Goal: Complete application form

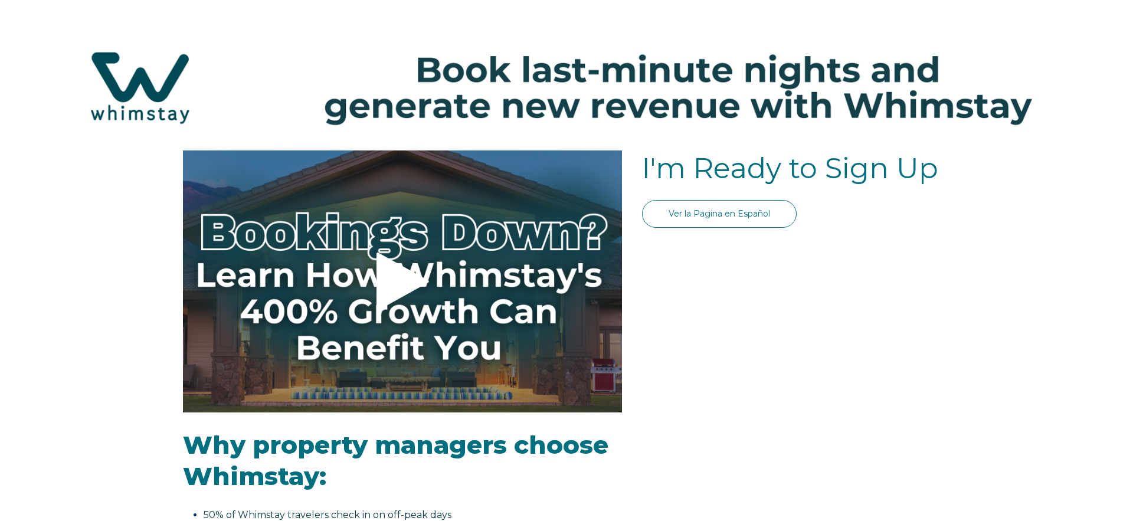
select select "MX"
select select "Standard"
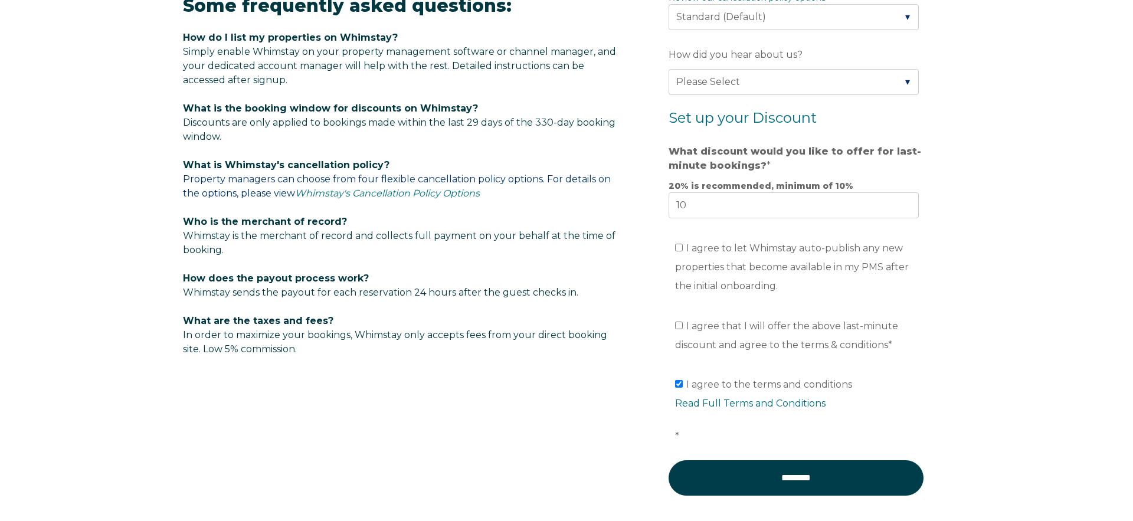
scroll to position [692, 0]
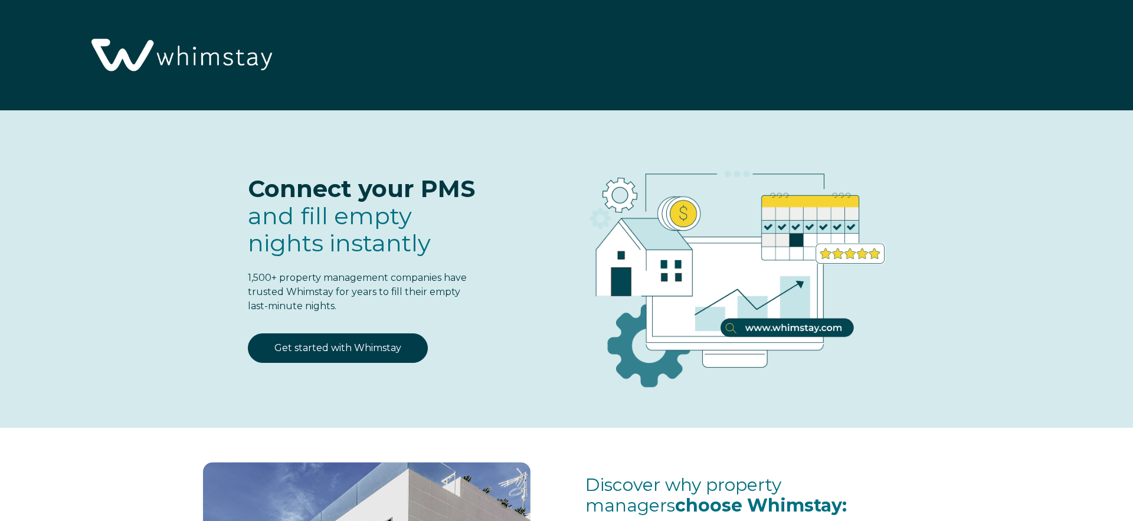
select select "MX"
select select "Standard"
click at [342, 348] on link "Get started with Whimstay" at bounding box center [338, 348] width 180 height 30
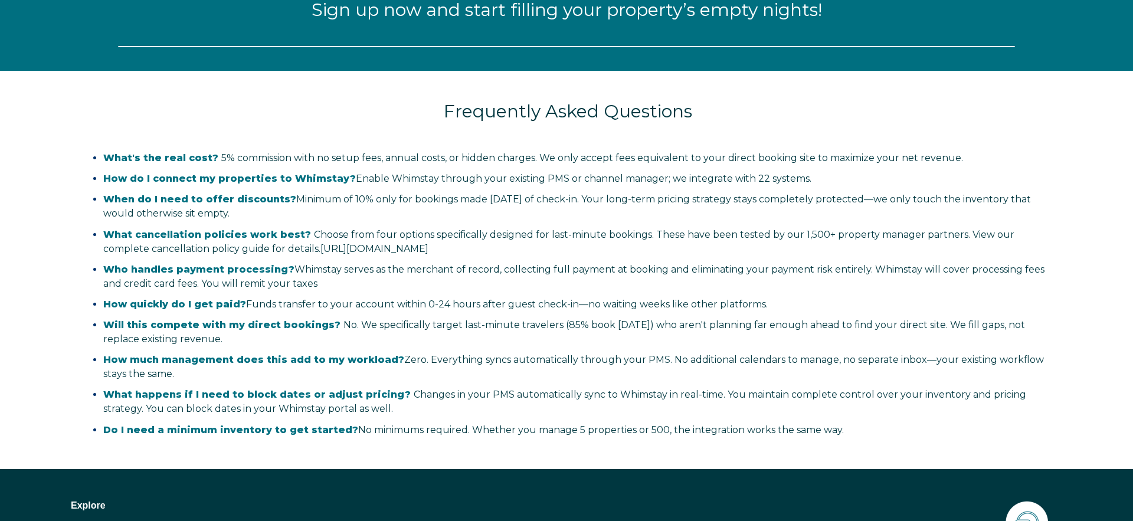
select select "MX"
select select "Standard"
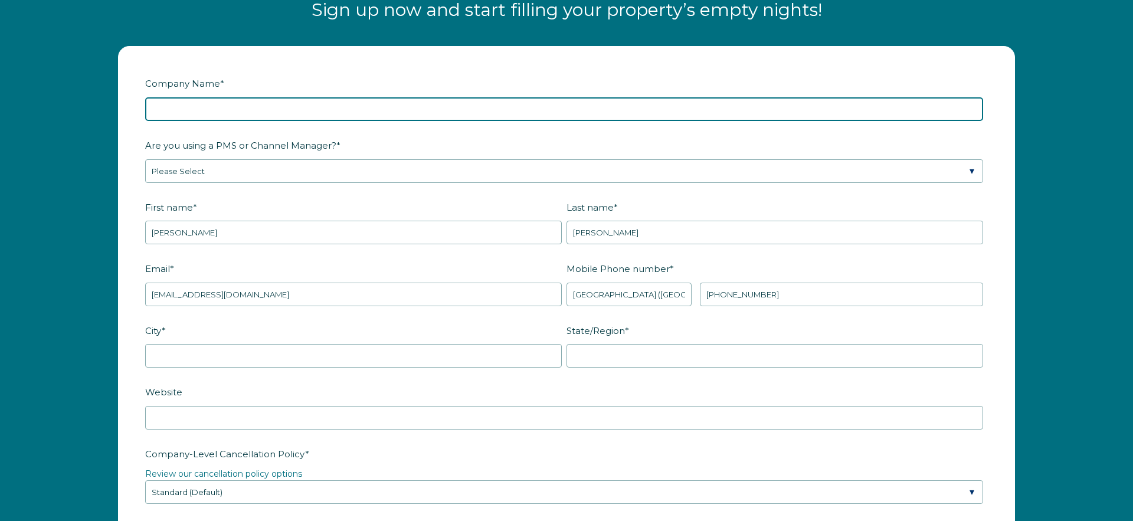
click at [440, 118] on input "Company Name *" at bounding box center [564, 109] width 838 height 24
click at [233, 112] on input "Casago Vallarta" at bounding box center [564, 109] width 838 height 24
type input "Casago Cabos"
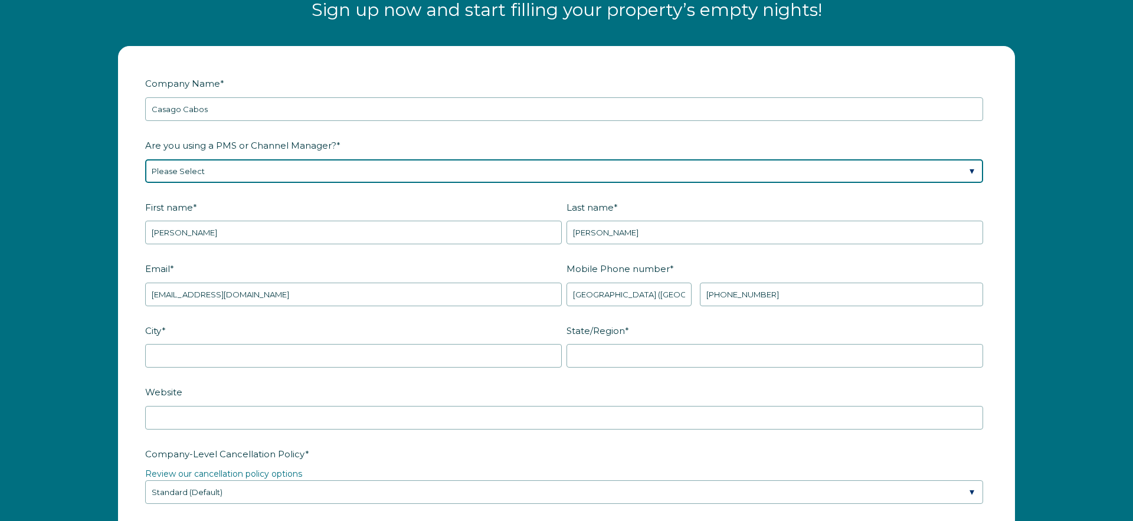
click at [338, 176] on select "Please Select Barefoot BookingPal Boost Brightside CiiRUS Escapia Guesty Hostaw…" at bounding box center [564, 171] width 838 height 24
select select "Guesty"
click at [145, 159] on select "Please Select Barefoot BookingPal Boost Brightside CiiRUS Escapia Guesty Hostaw…" at bounding box center [564, 171] width 838 height 24
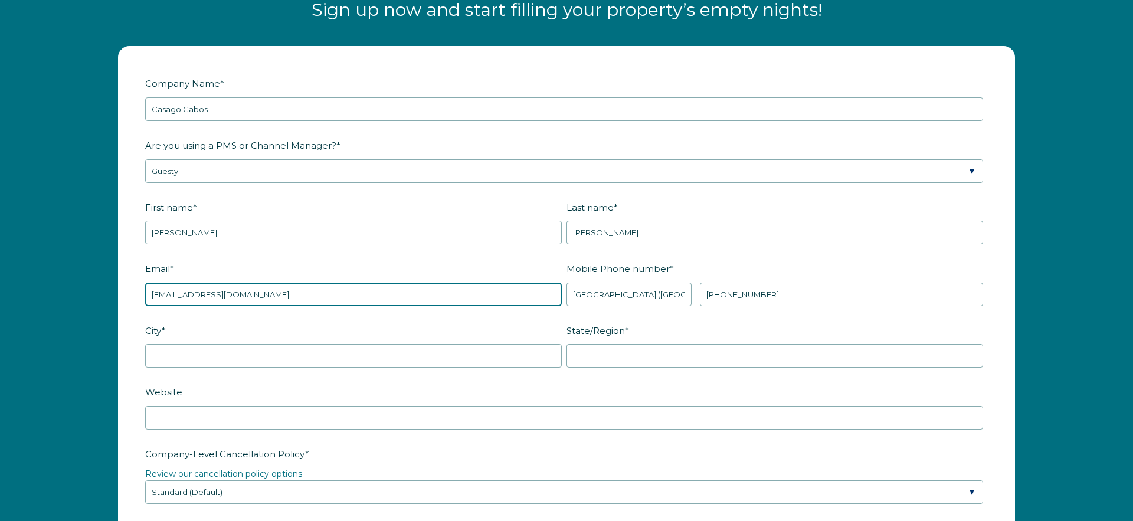
click at [416, 292] on input "puertovallarta@casago.com" at bounding box center [353, 295] width 417 height 24
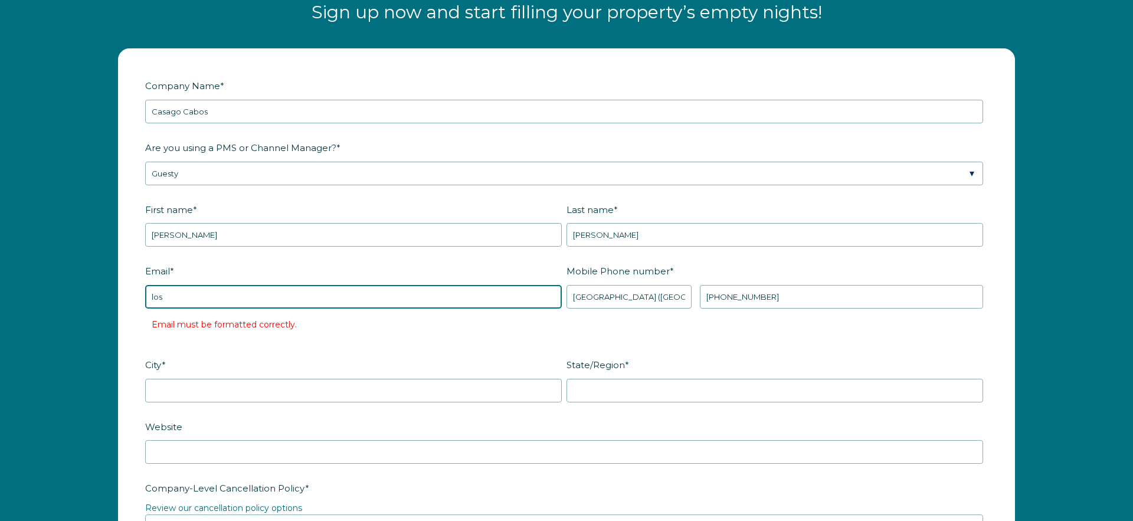
type input "[EMAIL_ADDRESS][DOMAIN_NAME]"
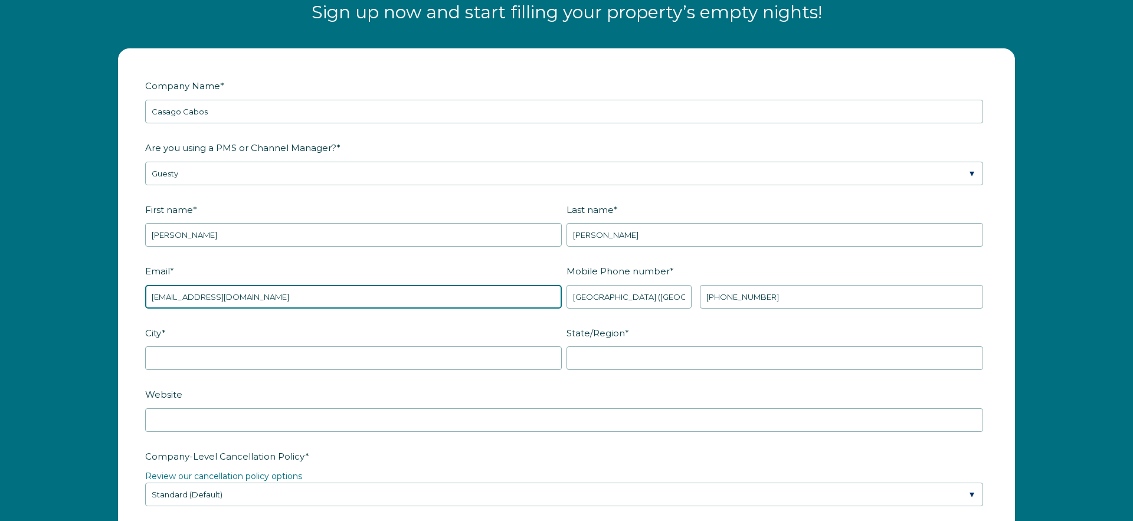
scroll to position [1547, 0]
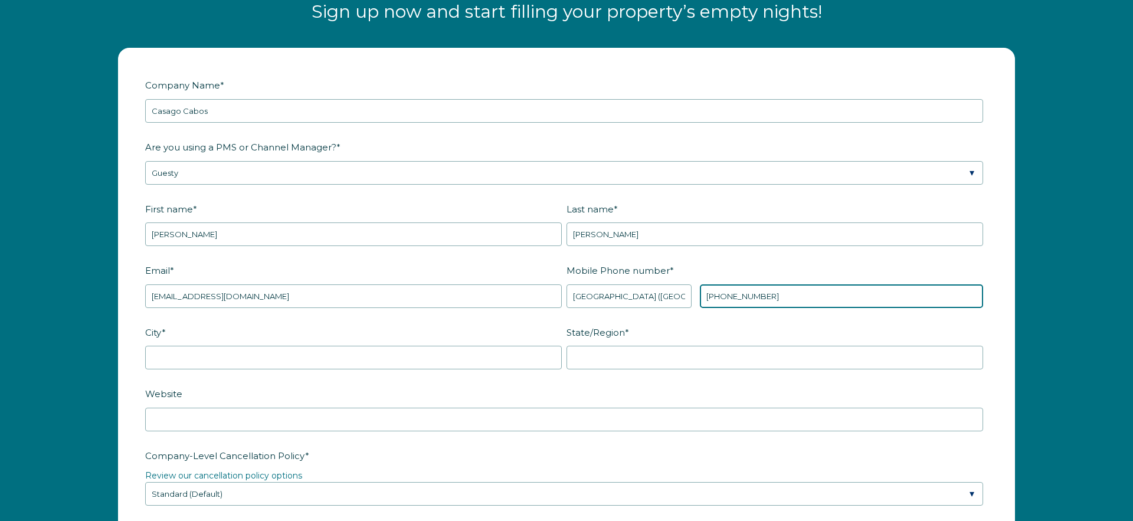
click at [781, 299] on input "+52 602-759-7997" at bounding box center [841, 296] width 283 height 24
drag, startPoint x: 788, startPoint y: 297, endPoint x: 724, endPoint y: 297, distance: 63.7
click at [723, 298] on input "+52 602-759-7997" at bounding box center [841, 296] width 283 height 24
type input "[PHONE_NUMBER]"
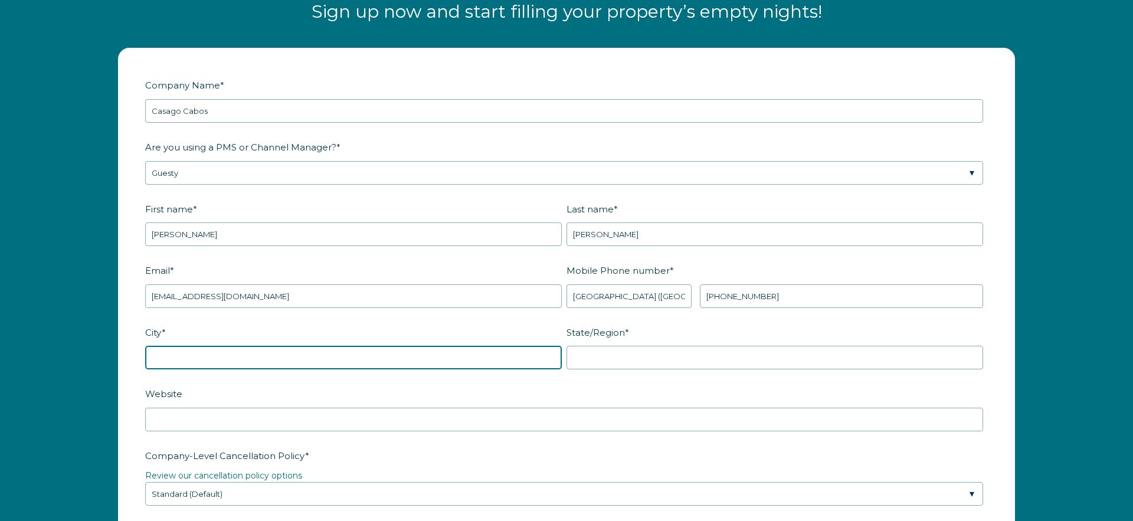
click at [545, 364] on input "City *" at bounding box center [353, 358] width 417 height 24
type input "L"
type input "Cabo San Lucas"
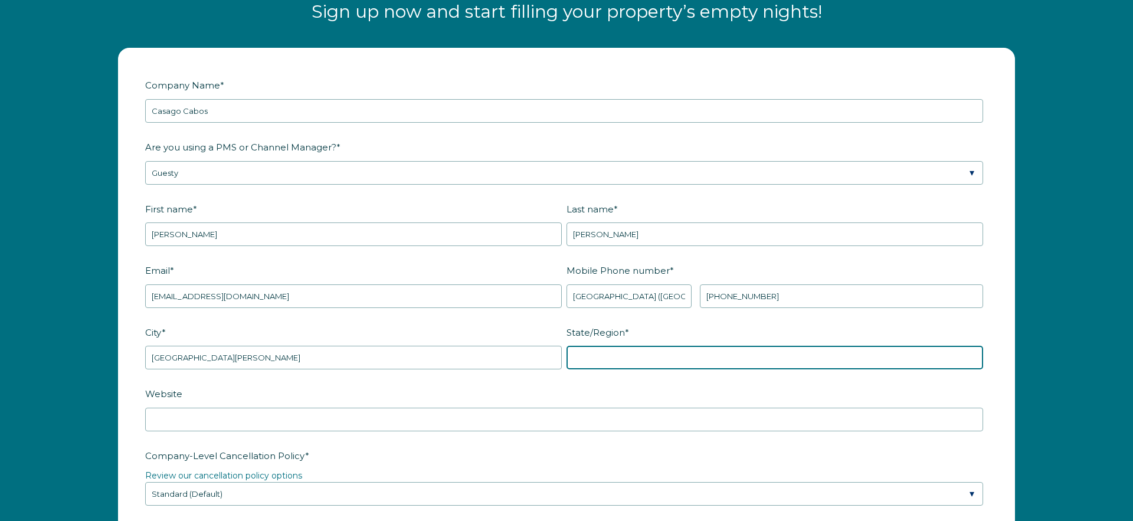
click at [684, 361] on input "State/Region *" at bounding box center [775, 358] width 417 height 24
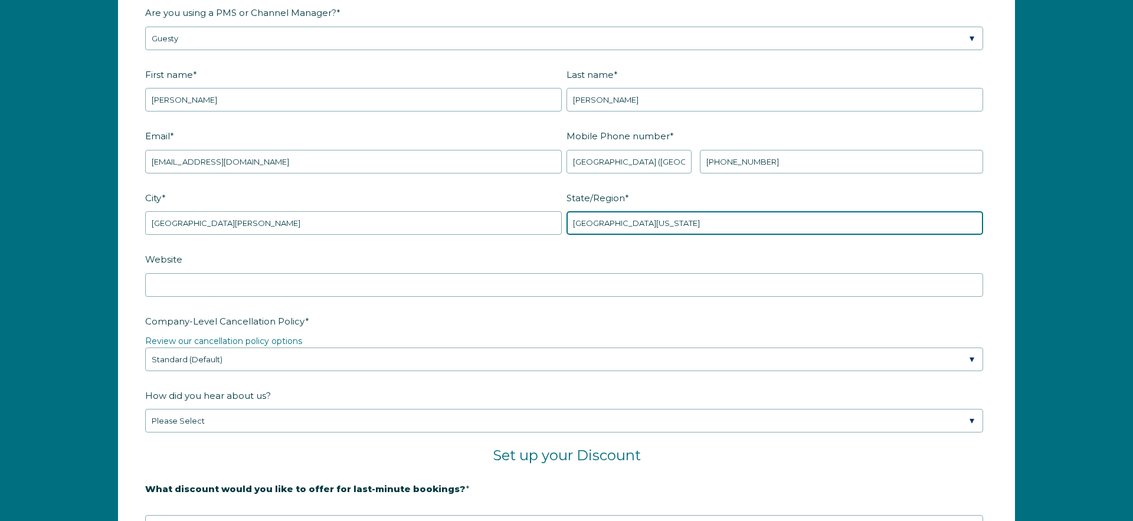
scroll to position [1689, 0]
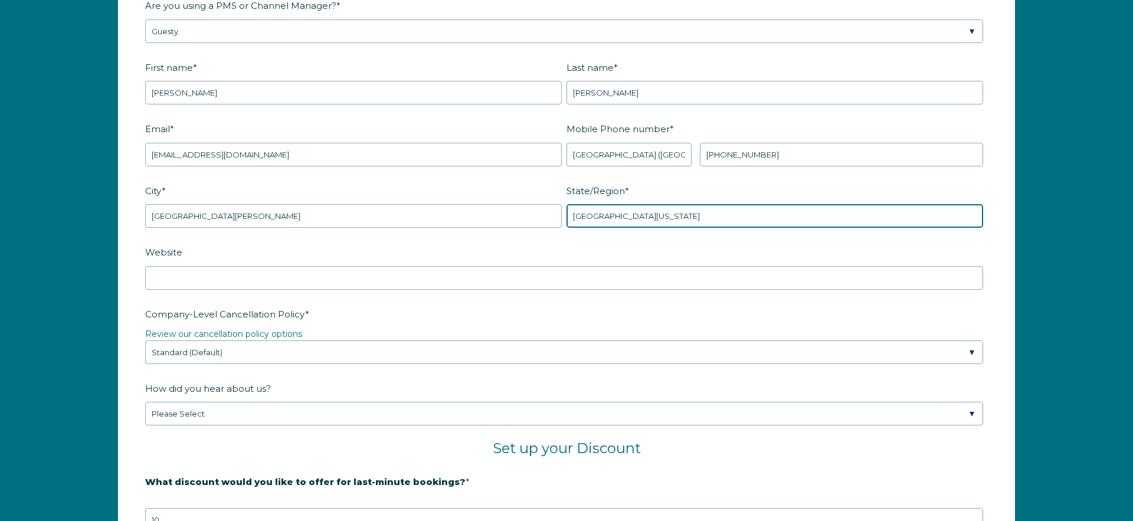
type input "Baja California Sur"
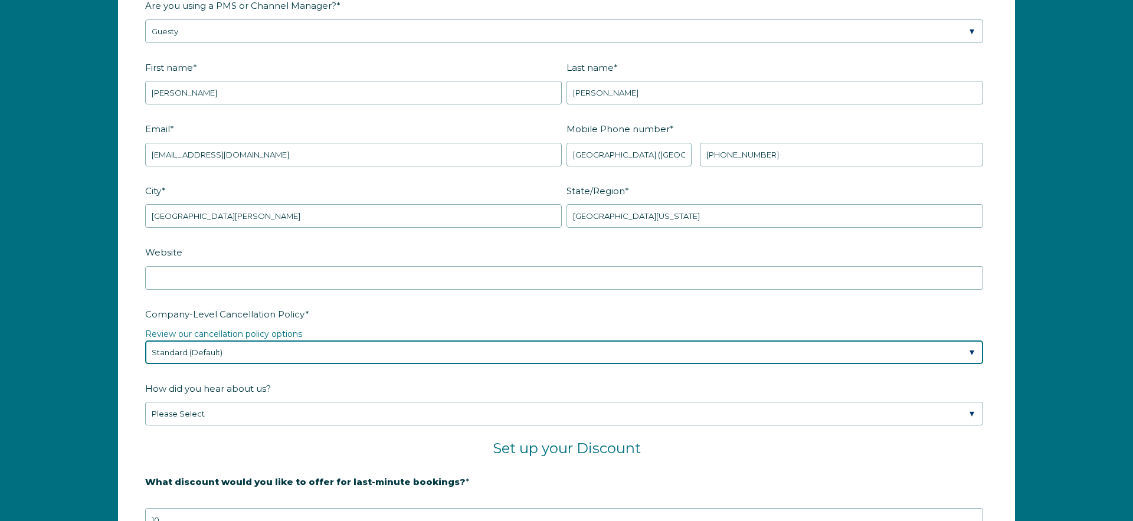
click at [601, 350] on select "Please Select Partial Standard (Default) Moderate Strict" at bounding box center [564, 353] width 838 height 24
select select "Strict"
click at [145, 341] on select "Please Select Partial Standard (Default) Moderate Strict" at bounding box center [564, 353] width 838 height 24
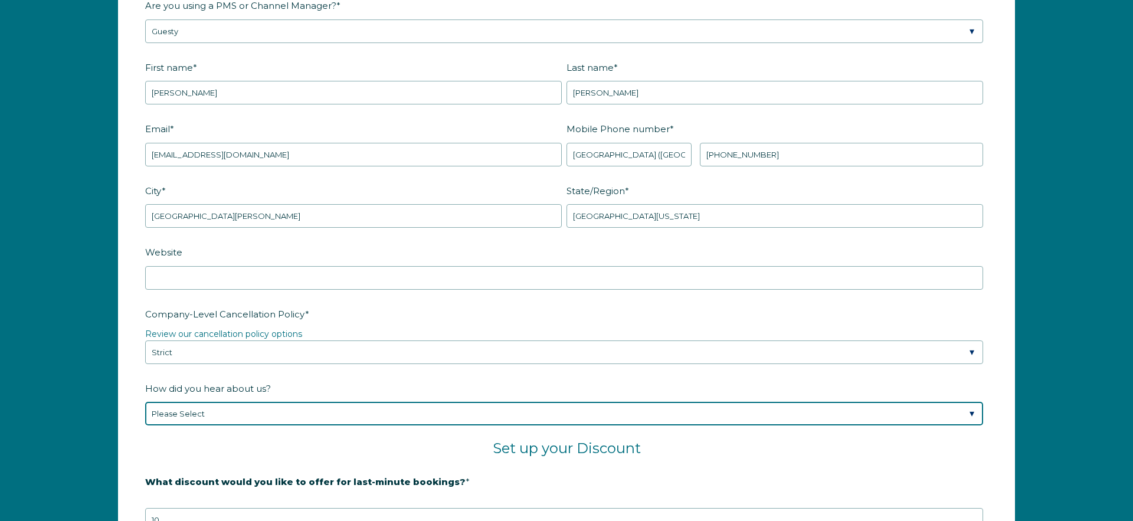
click at [654, 416] on select "Please Select Found Whimstay through a Google search Spoke to a Whimstay salesp…" at bounding box center [564, 414] width 838 height 24
select select "Other"
click at [145, 402] on select "Please Select Found Whimstay through a Google search Spoke to a Whimstay salesp…" at bounding box center [564, 414] width 838 height 24
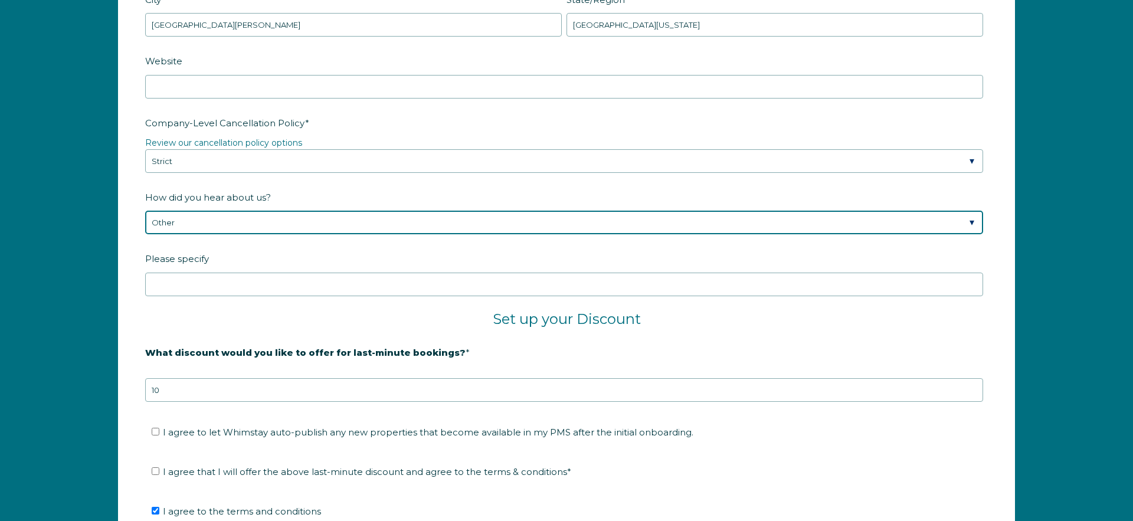
scroll to position [1893, 0]
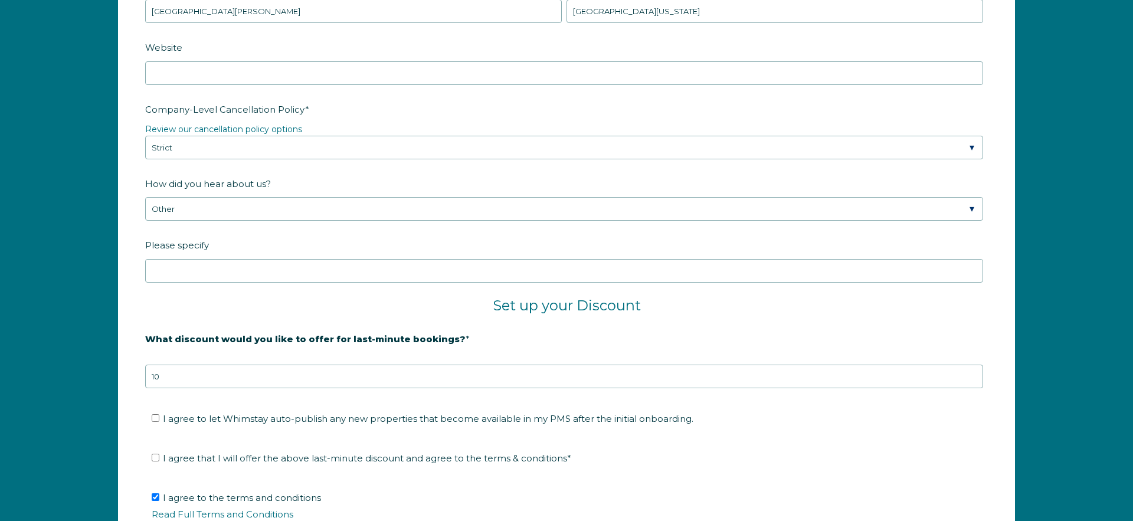
click at [601, 282] on fieldset "How did you hear about us? Please Select Found Whimstay through a Google search…" at bounding box center [566, 235] width 843 height 123
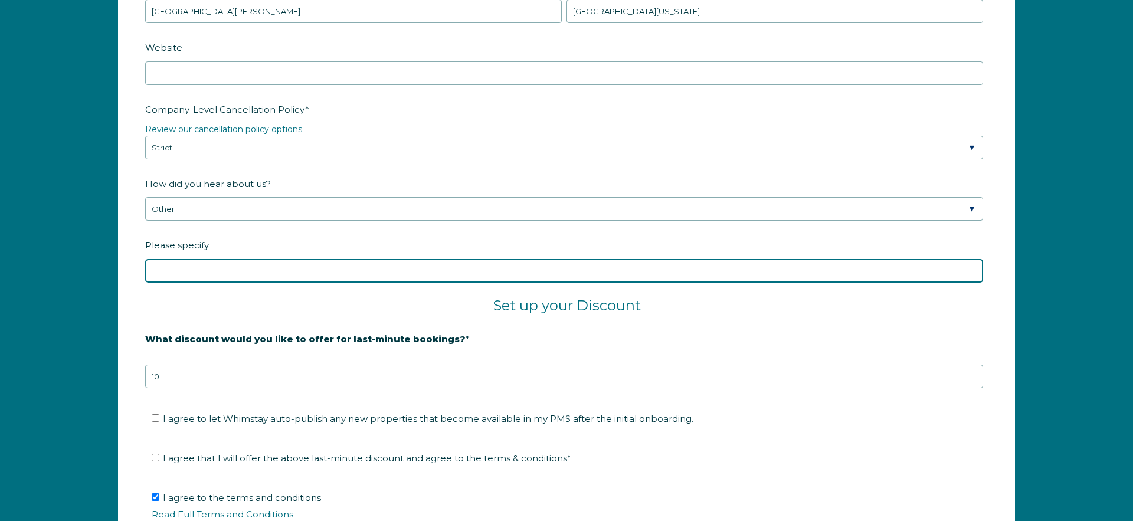
click at [600, 278] on input "Please specify" at bounding box center [564, 271] width 838 height 24
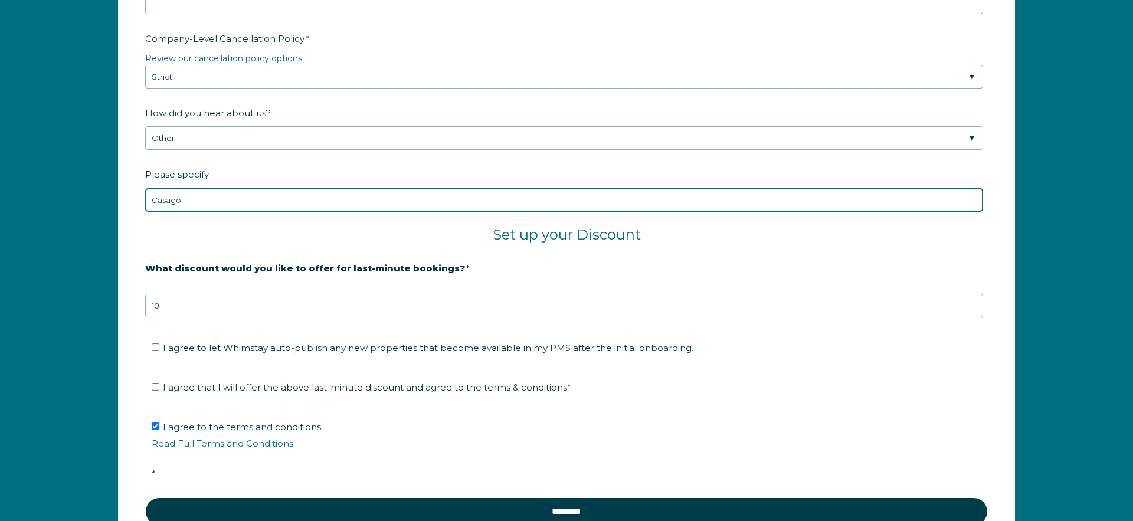
scroll to position [1969, 0]
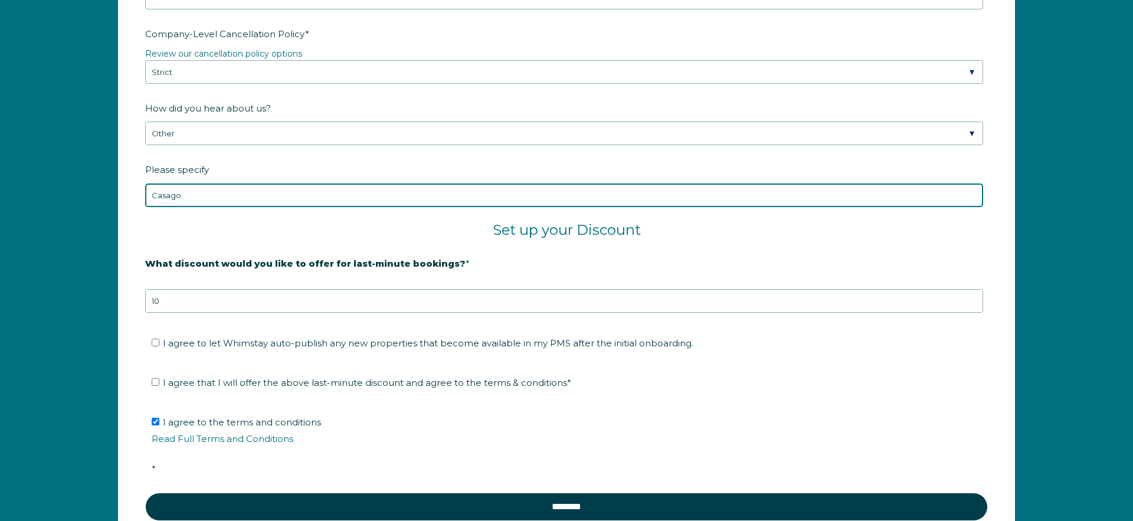
type input "Casago"
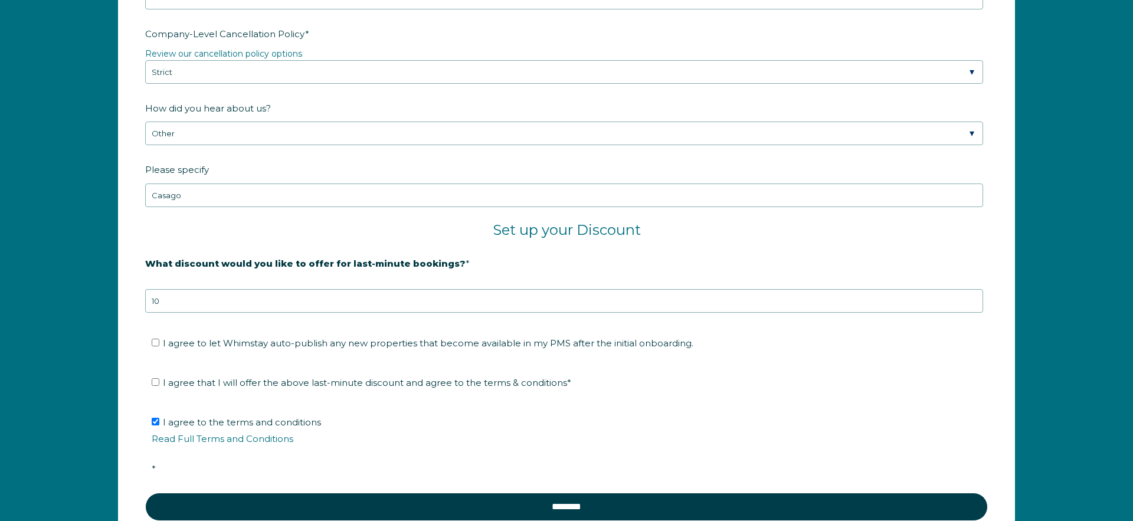
drag, startPoint x: 151, startPoint y: 379, endPoint x: 155, endPoint y: 374, distance: 6.7
click at [151, 379] on ul "I agree that I will offer the above last-minute discount and agree to the terms…" at bounding box center [564, 383] width 838 height 19
click at [154, 341] on input "I agree to let Whimstay auto-publish any new properties that become available i…" at bounding box center [156, 343] width 8 height 8
checkbox input "true"
drag, startPoint x: 156, startPoint y: 385, endPoint x: 175, endPoint y: 385, distance: 19.5
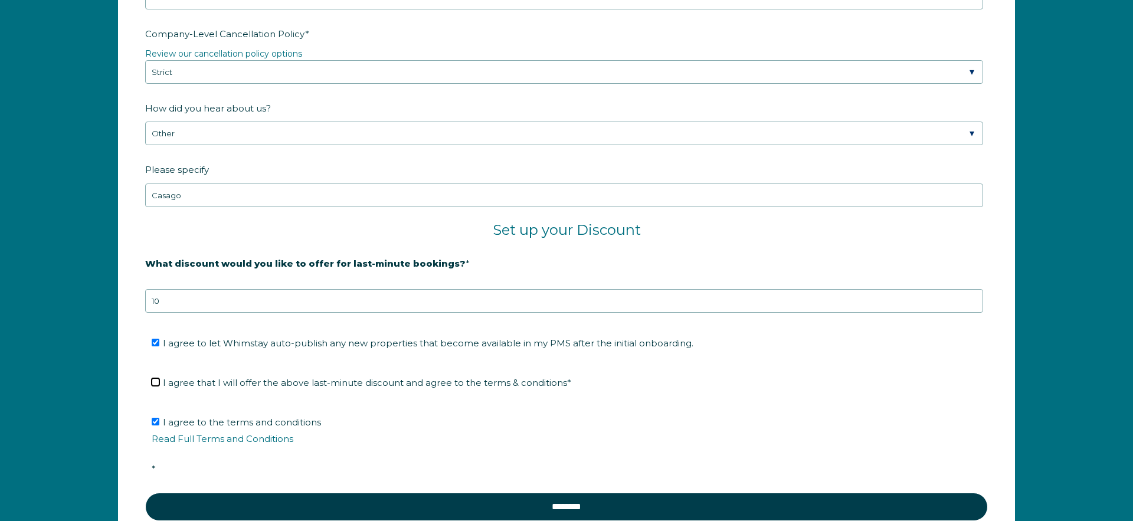
click at [156, 385] on input "I agree that I will offer the above last-minute discount and agree to the terms…" at bounding box center [156, 382] width 8 height 8
checkbox input "true"
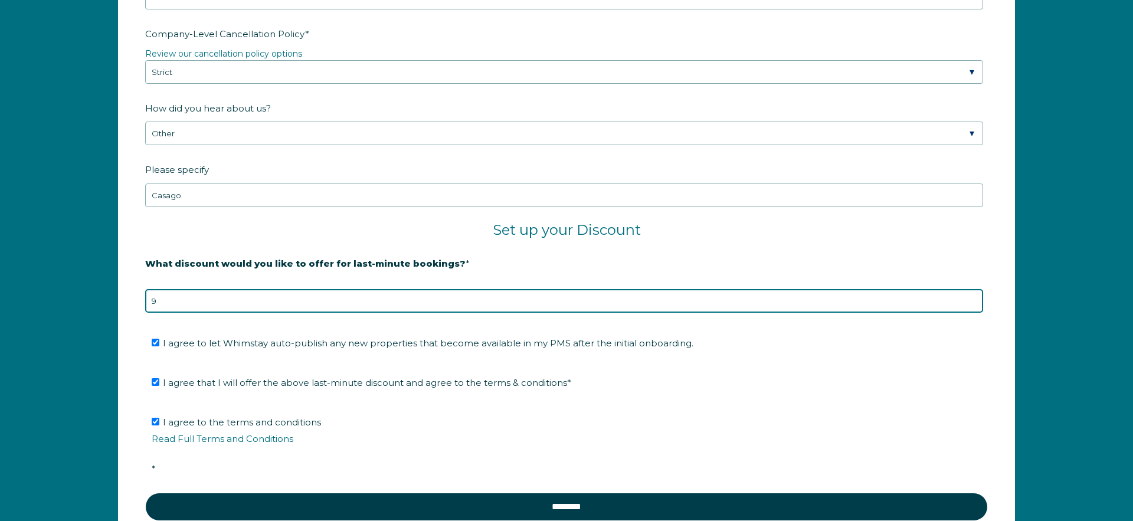
click at [974, 304] on input "9" at bounding box center [564, 301] width 838 height 24
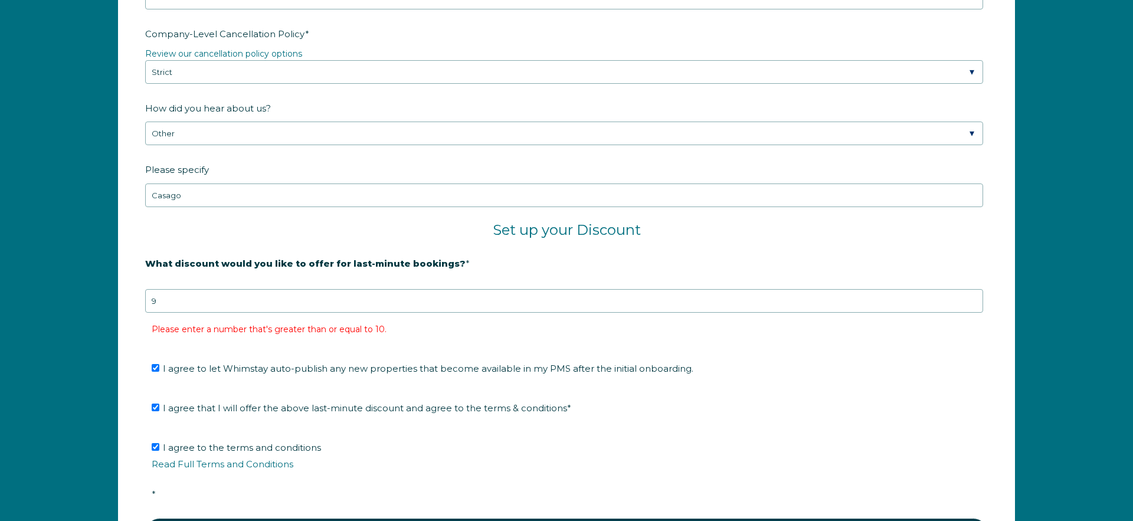
click at [802, 335] on form "Company Name * Casago Cabos Are you using a PMS or Channel Manager? * Please Se…" at bounding box center [567, 106] width 896 height 961
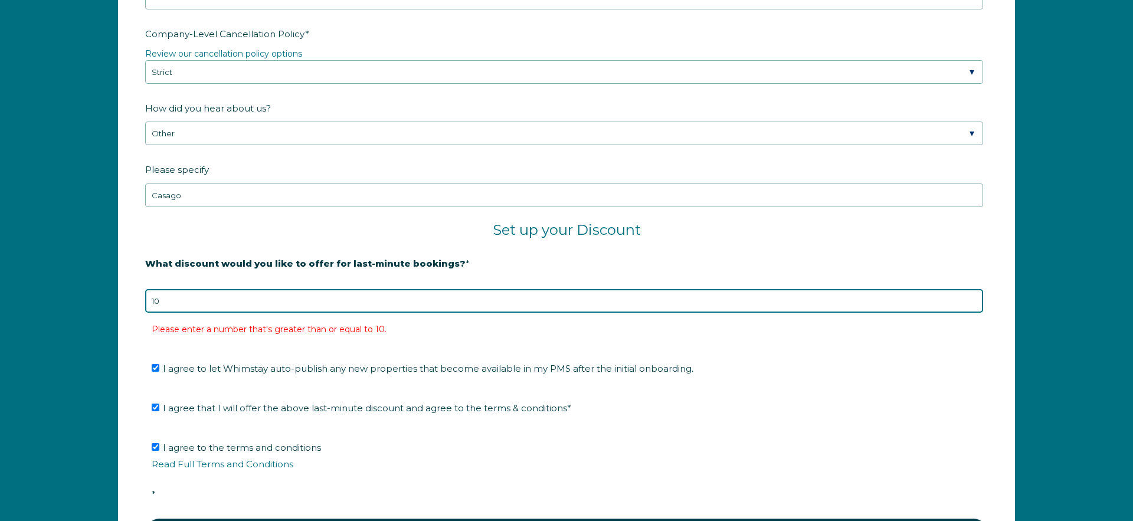
type input "10"
click at [974, 298] on input "10" at bounding box center [564, 301] width 838 height 24
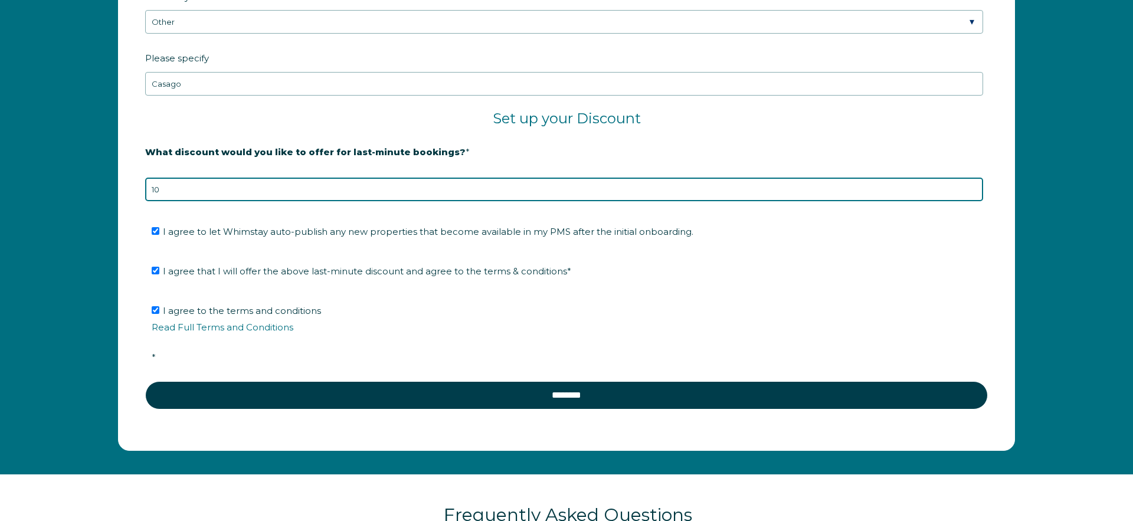
scroll to position [2079, 0]
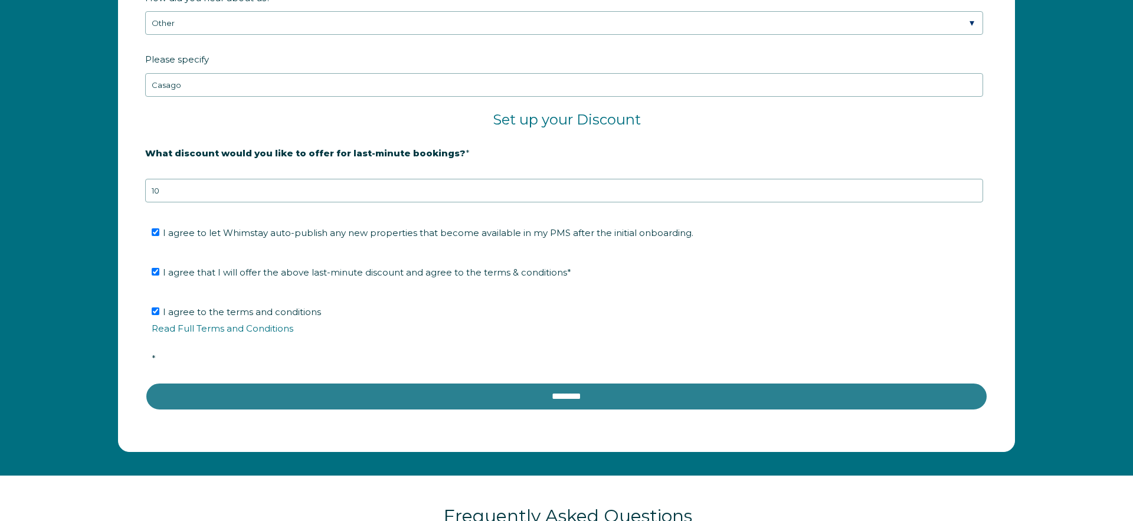
click at [577, 397] on input "********" at bounding box center [566, 396] width 843 height 28
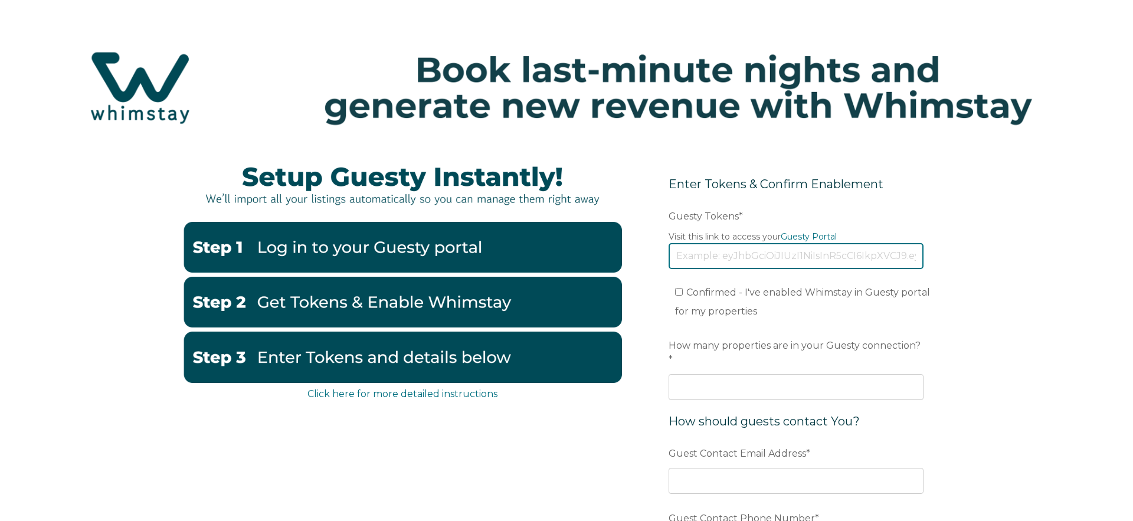
click at [798, 256] on input "Guesty Tokens *" at bounding box center [796, 256] width 255 height 26
paste input "eyJhbGciOiJIUzI1NiIsInR5cCI6IkpXVCJ9.eyJ0b2tlbklkIjoiNjhiNzc1OWZiMGIwMTM0OWMxOW…"
type input "eyJhbGciOiJIUzI1NiIsInR5cCI6IkpXVCJ9.eyJ0b2tlbklkIjoiNjhiNzc1OWZiMGIwMTM0OWMxOW…"
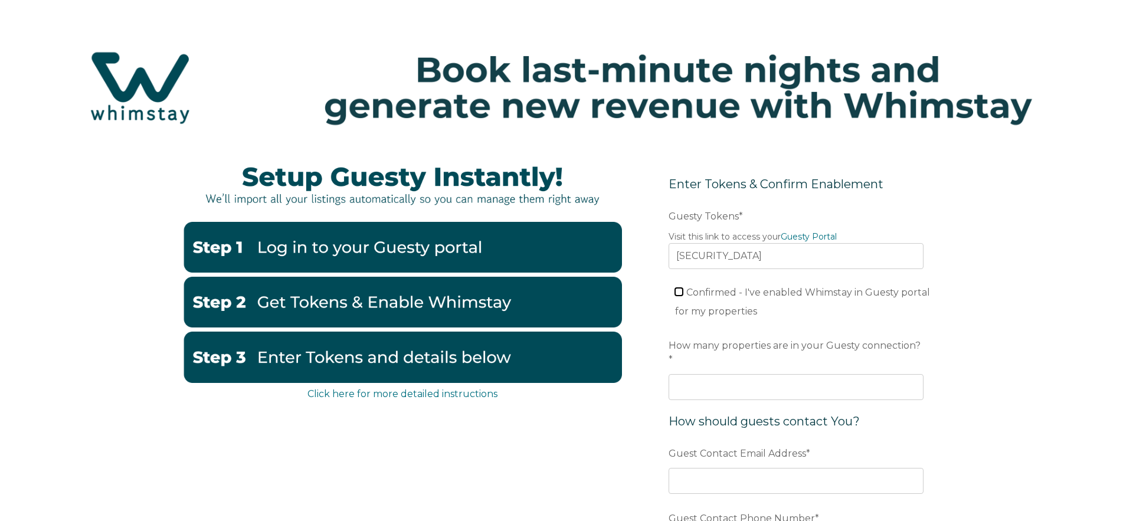
click at [679, 293] on input "Confirmed - I've enabled Whimstay in Guesty portal for my properties" at bounding box center [679, 292] width 8 height 8
checkbox input "true"
click at [841, 374] on input "How many properties are in your Guesty connection? *" at bounding box center [796, 387] width 255 height 26
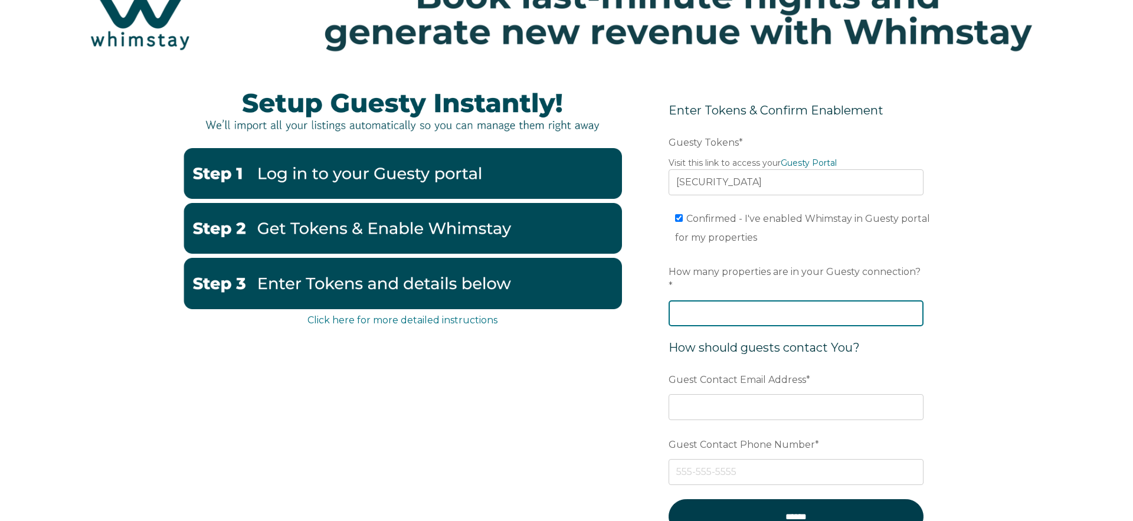
scroll to position [71, 0]
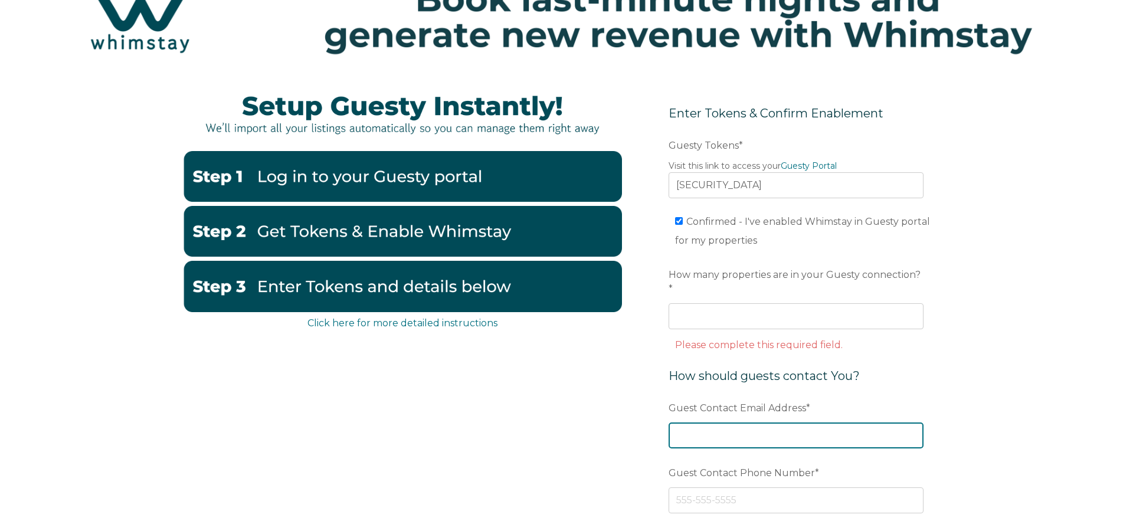
click at [831, 398] on div "Guest Contact Email Address *" at bounding box center [796, 423] width 255 height 51
type input "loscabosrentals@casago.com"
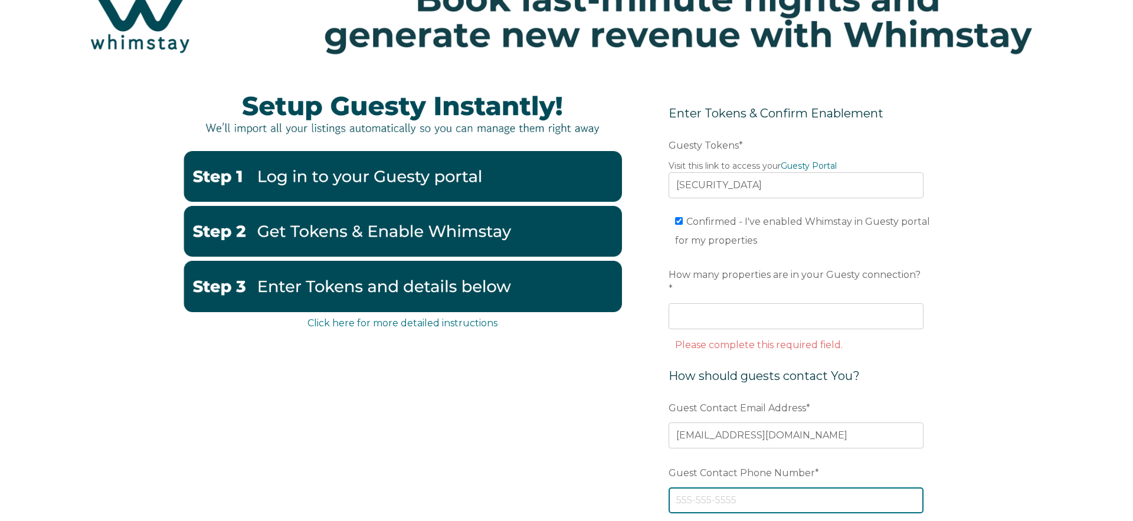
click at [832, 489] on input "Guest Contact Phone Number *" at bounding box center [796, 501] width 255 height 26
type input "480"
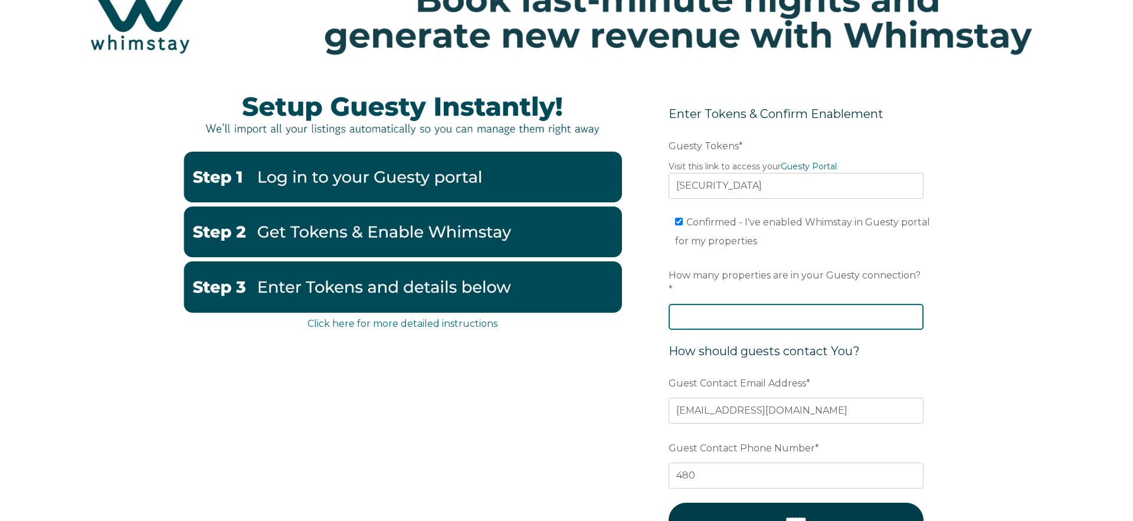
click at [809, 306] on input "How many properties are in your Guesty connection? *" at bounding box center [796, 317] width 255 height 26
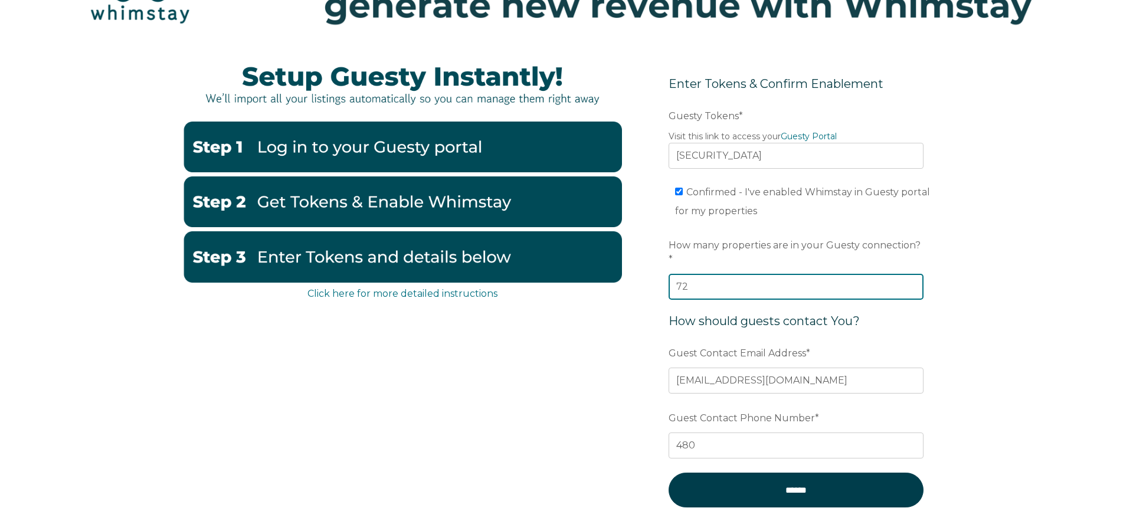
scroll to position [98, 0]
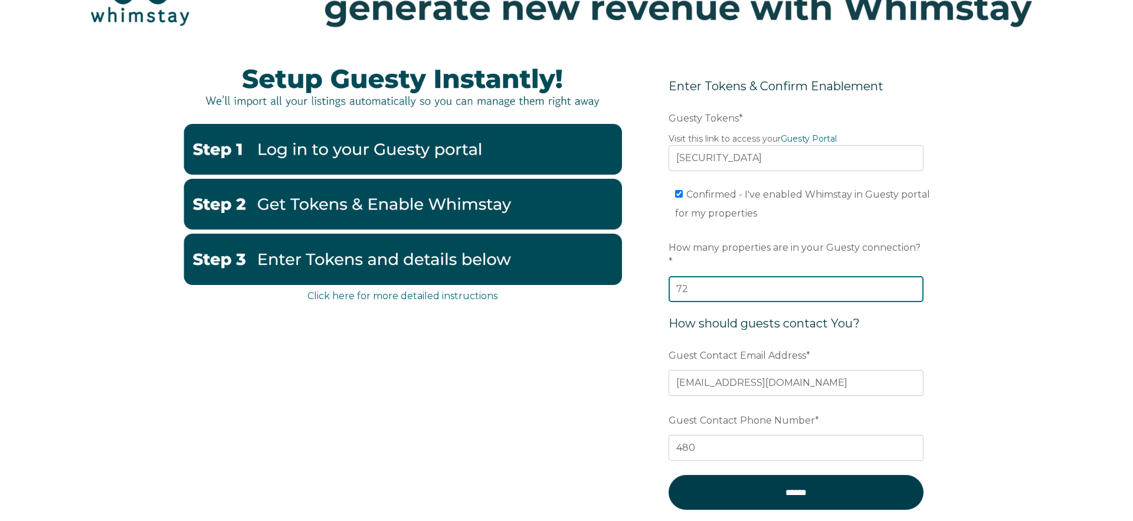
click at [833, 280] on input "72" at bounding box center [796, 289] width 255 height 26
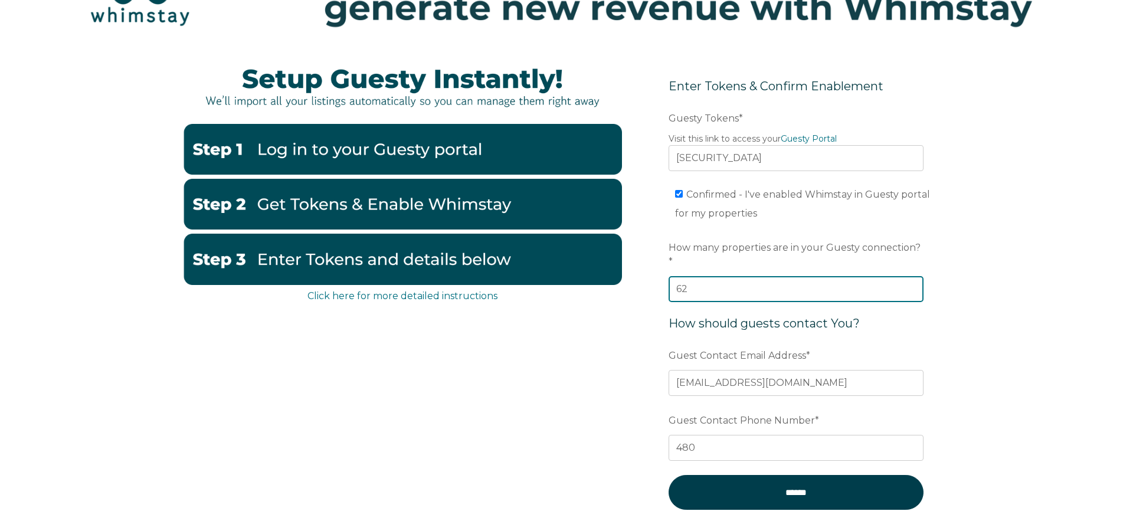
scroll to position [97, 0]
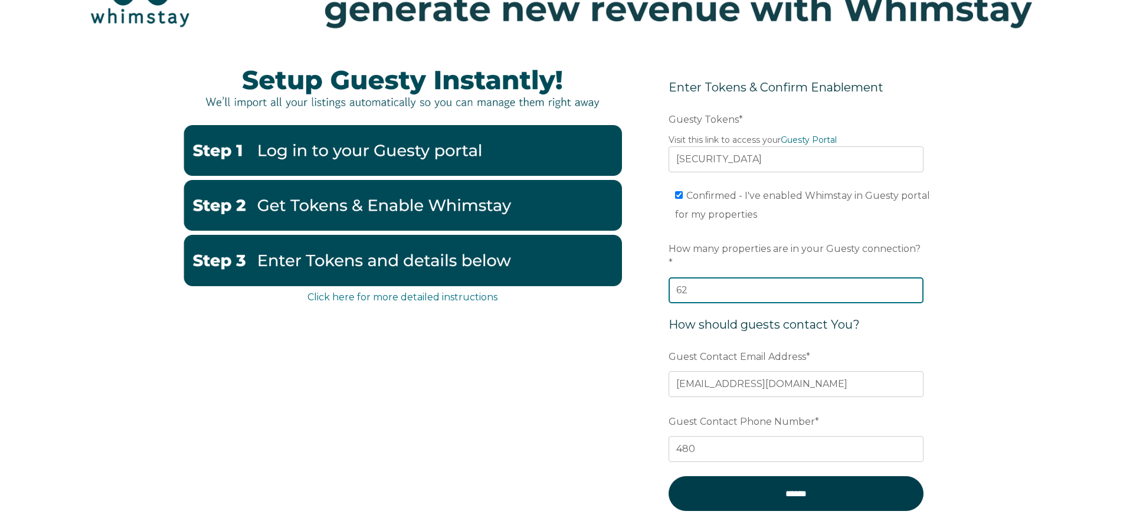
type input "62"
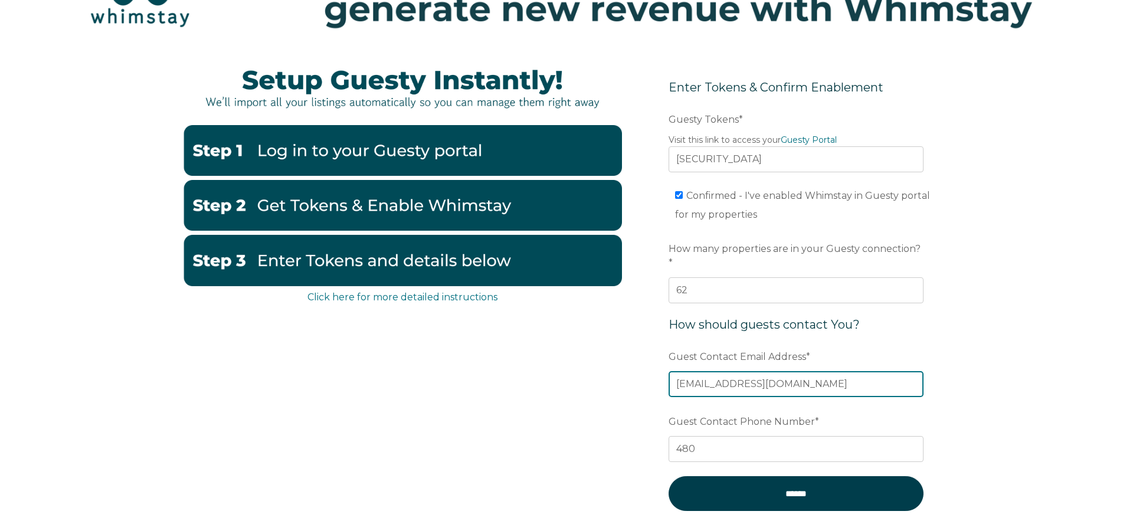
drag, startPoint x: 675, startPoint y: 369, endPoint x: 748, endPoint y: 369, distance: 72.6
click at [748, 371] on input "[EMAIL_ADDRESS][DOMAIN_NAME]" at bounding box center [796, 384] width 255 height 26
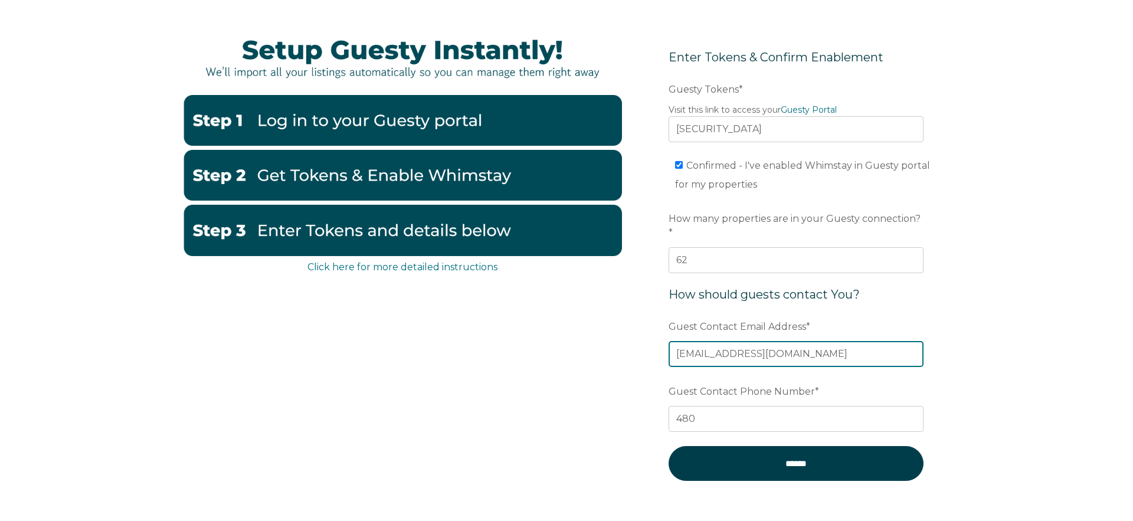
scroll to position [126, 0]
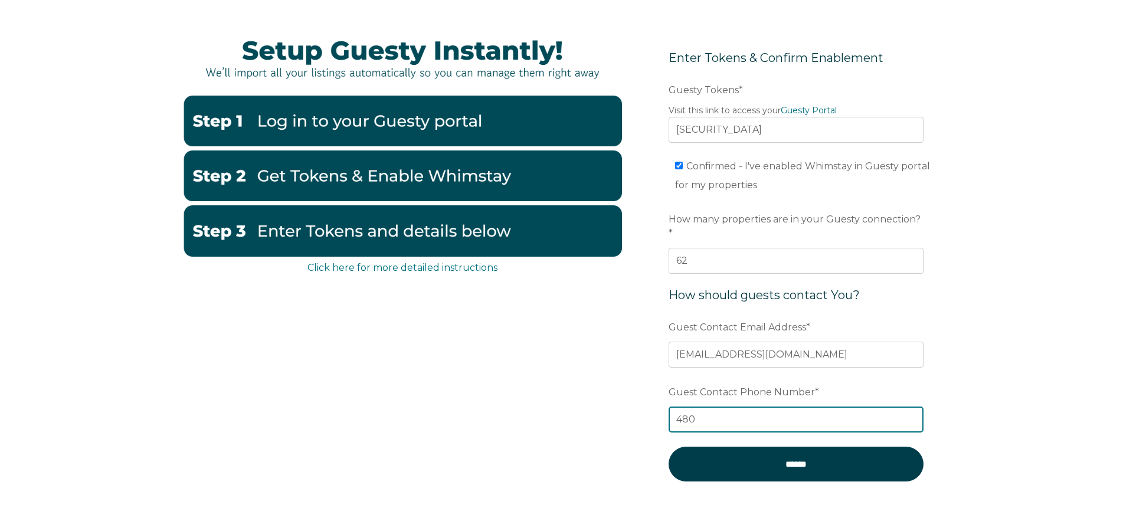
click at [750, 407] on input "480" at bounding box center [796, 420] width 255 height 26
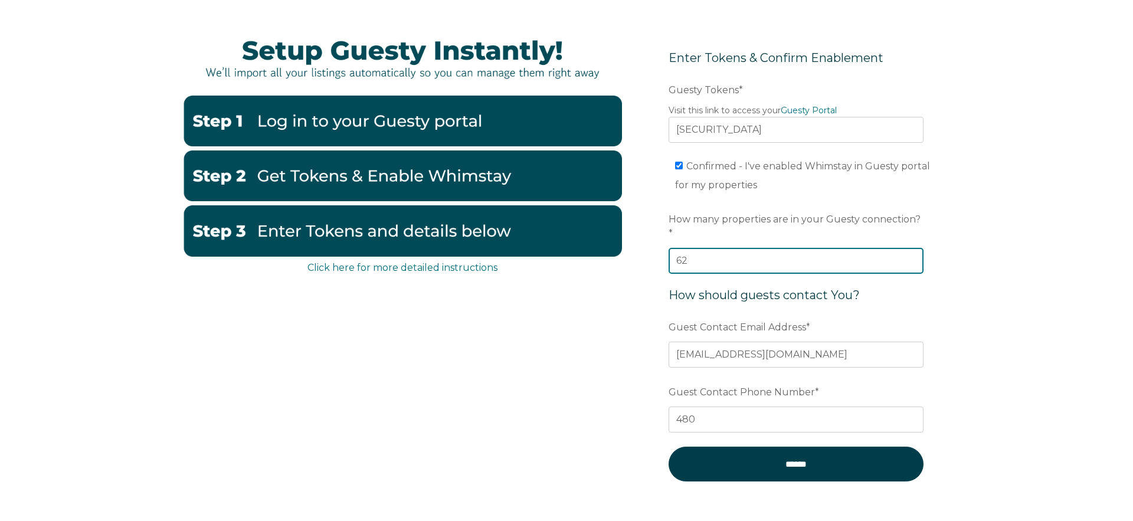
click at [758, 248] on input "62" at bounding box center [796, 261] width 255 height 26
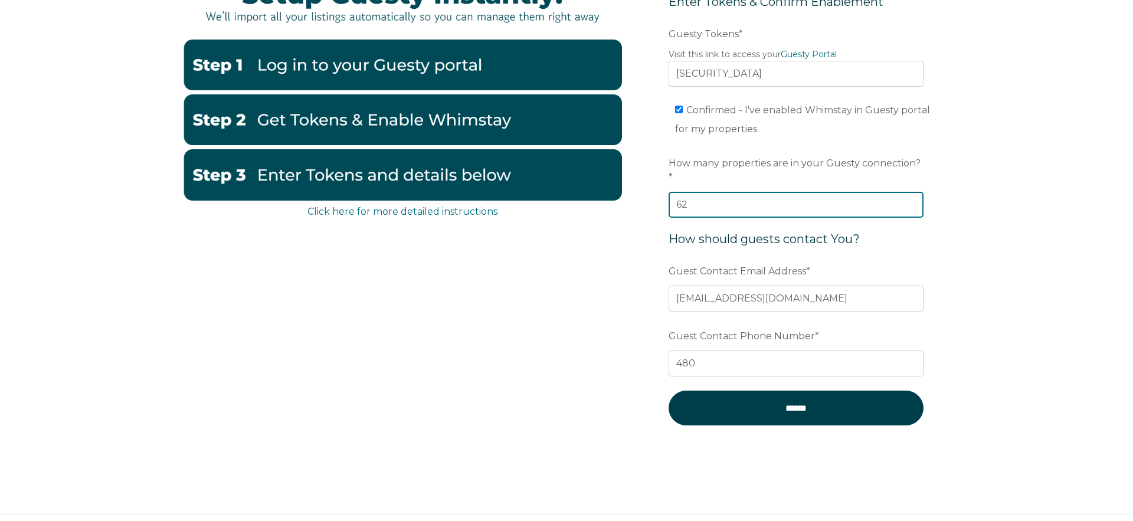
scroll to position [170, 0]
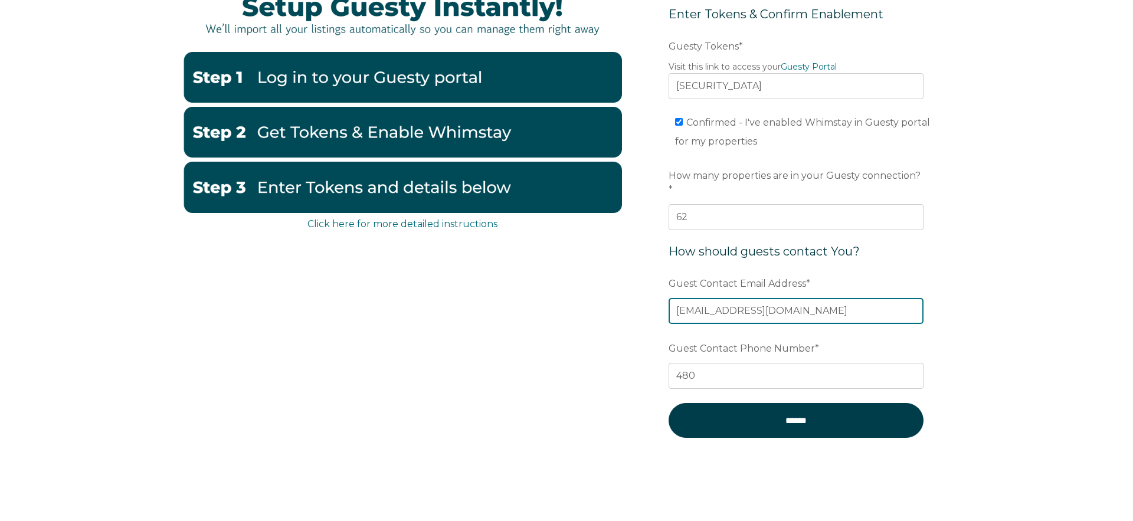
drag, startPoint x: 748, startPoint y: 297, endPoint x: 670, endPoint y: 300, distance: 78.0
click at [670, 300] on input "[EMAIL_ADDRESS][DOMAIN_NAME]" at bounding box center [796, 311] width 255 height 26
click at [799, 304] on input "[EMAIL_ADDRESS][DOMAIN_NAME]" at bounding box center [796, 311] width 255 height 26
click at [799, 303] on input "[EMAIL_ADDRESS][DOMAIN_NAME]" at bounding box center [796, 311] width 255 height 26
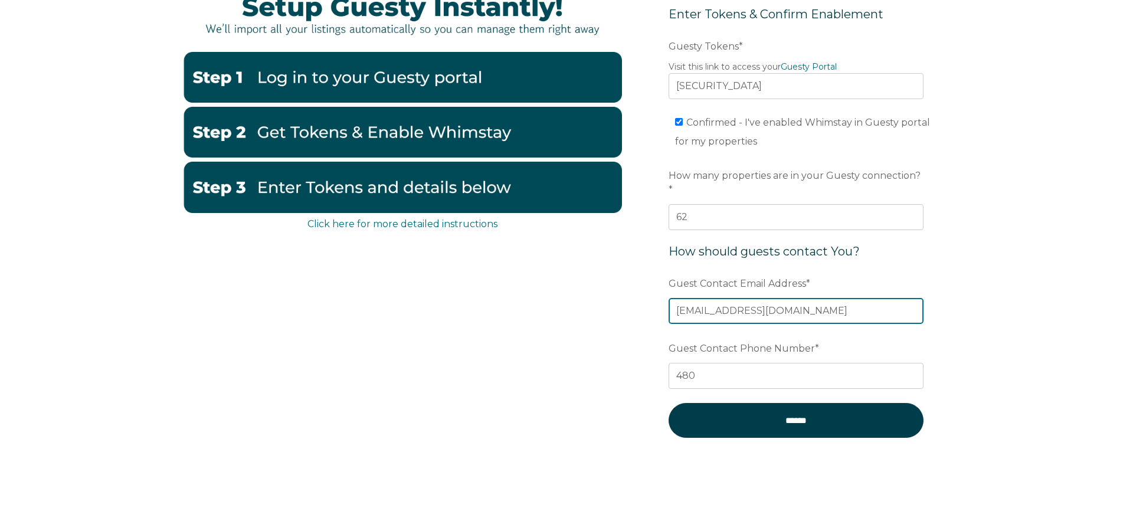
paste input "reservations@nayahomes.co"
type input "reservations@nayahomes.co"
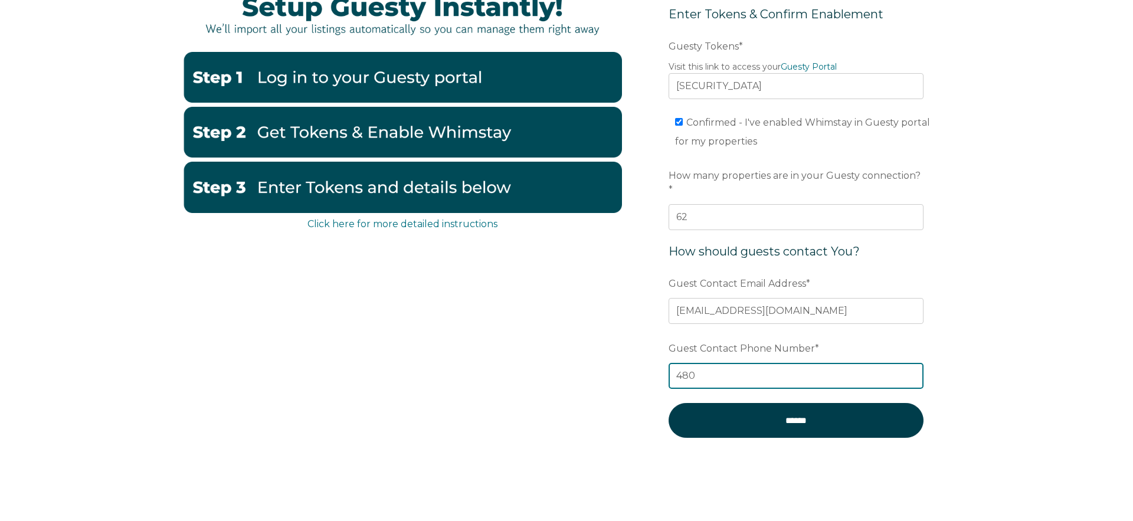
click at [790, 367] on input "480" at bounding box center [796, 376] width 255 height 26
click at [754, 363] on input "480" at bounding box center [796, 376] width 255 height 26
click at [781, 363] on input "480" at bounding box center [796, 376] width 255 height 26
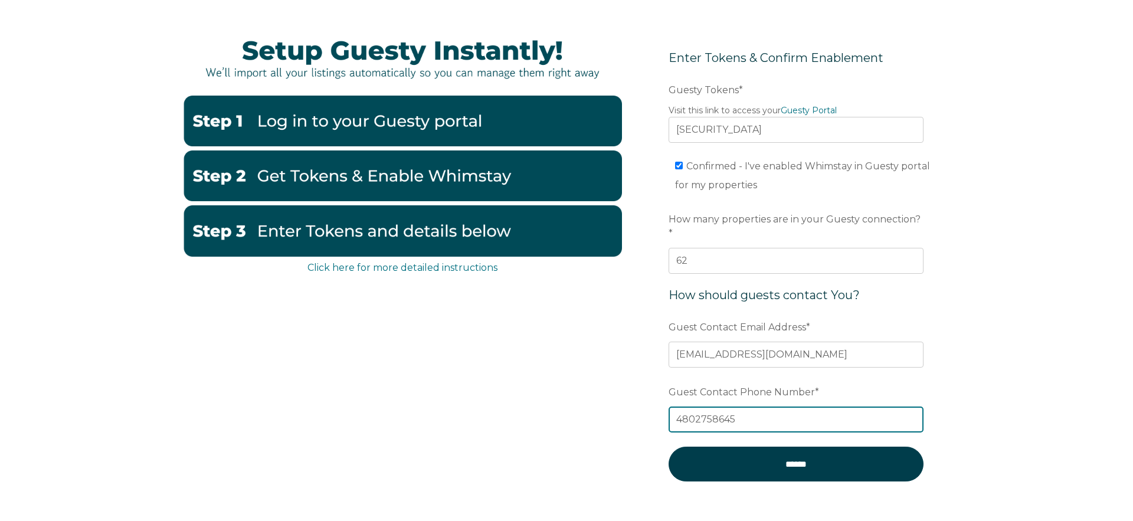
scroll to position [159, 0]
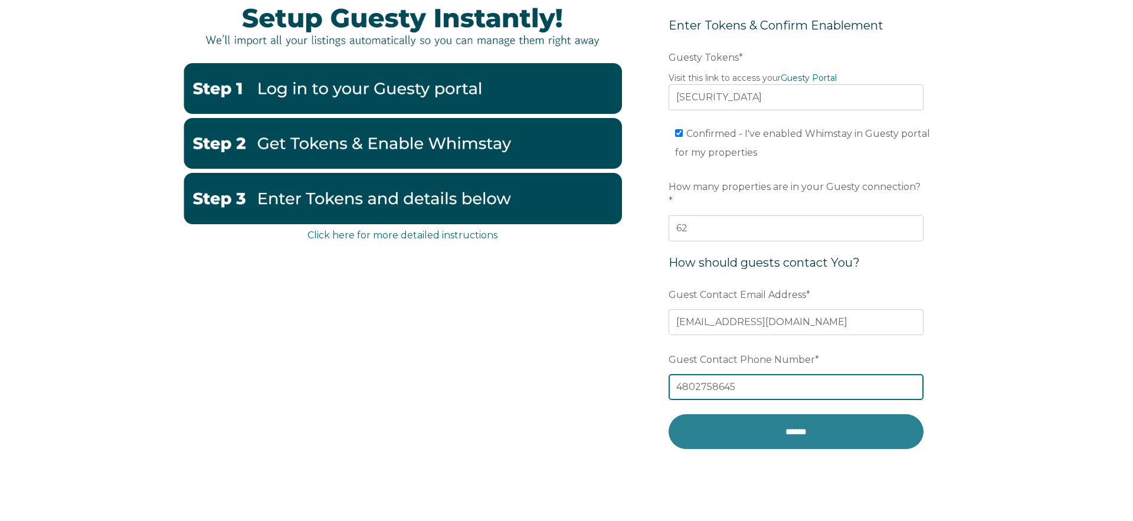
type input "4802758645"
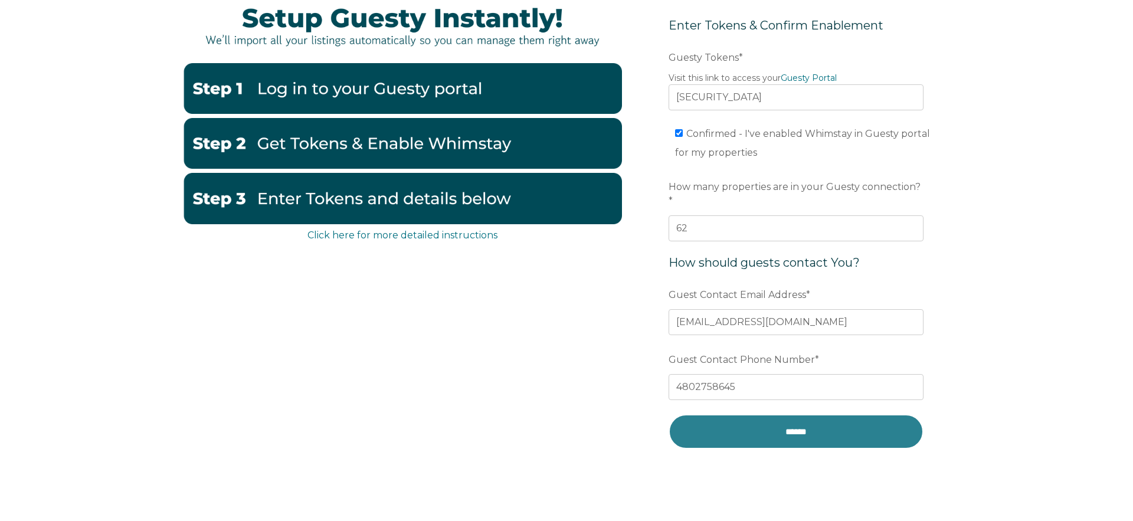
click at [820, 419] on input "******" at bounding box center [796, 431] width 255 height 35
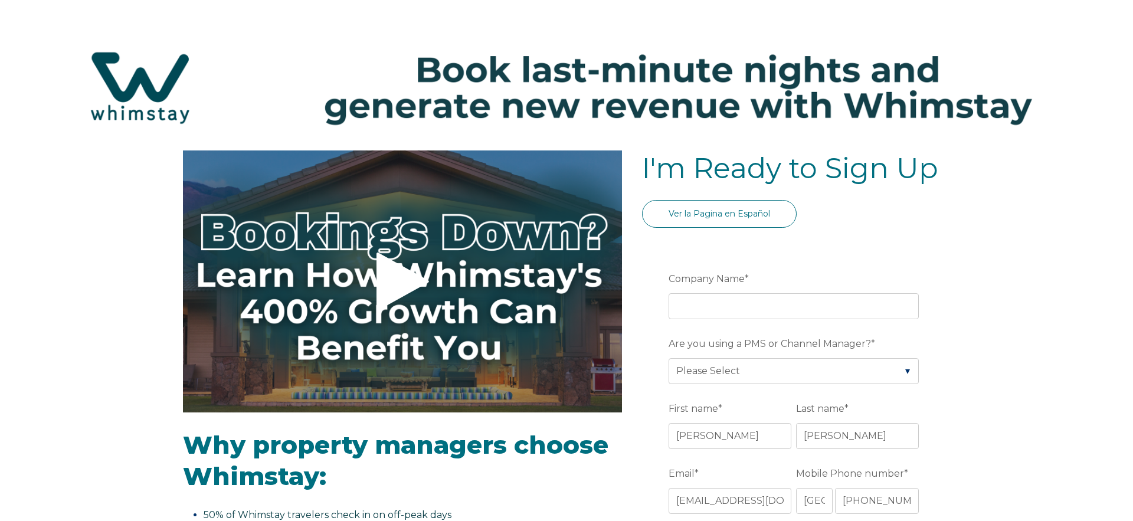
select select "MX"
select select "Standard"
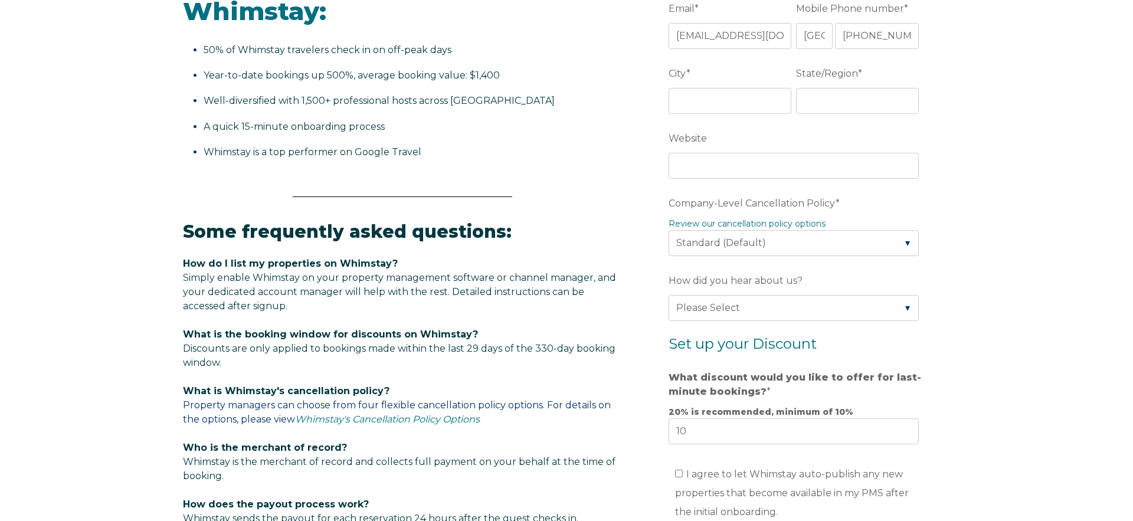
scroll to position [463, 0]
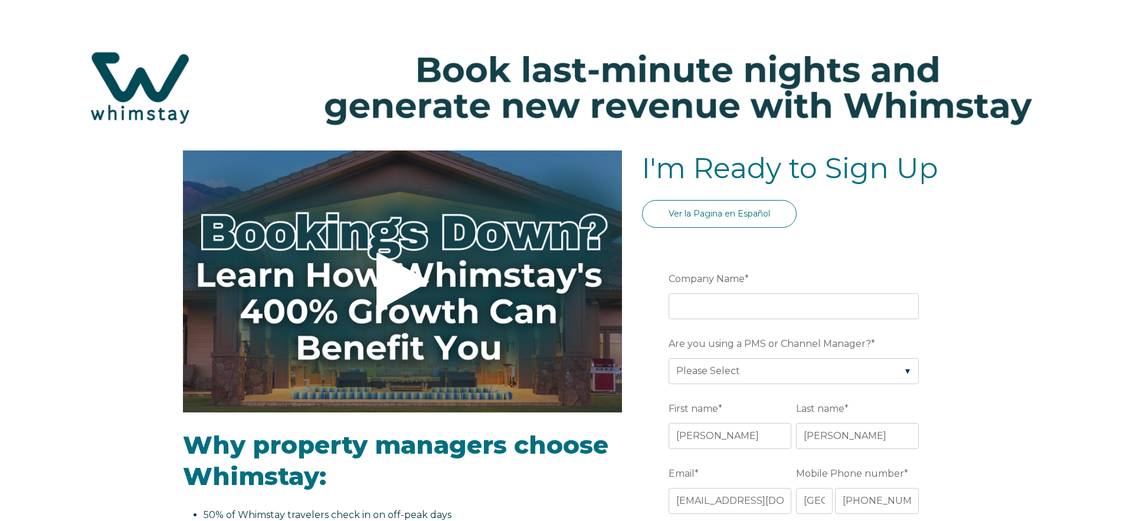
select select "MX"
select select "Standard"
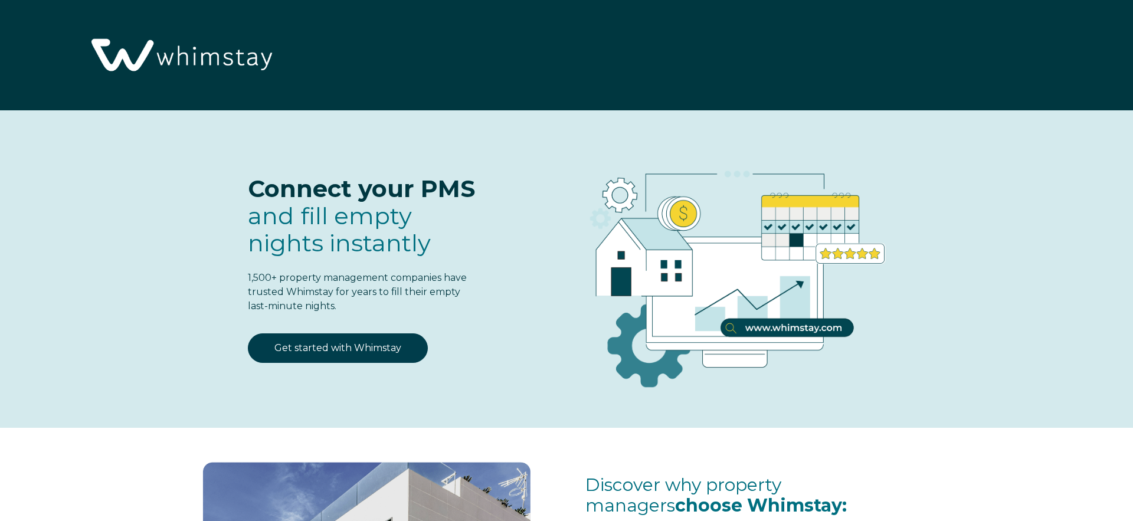
select select "MX"
select select "Standard"
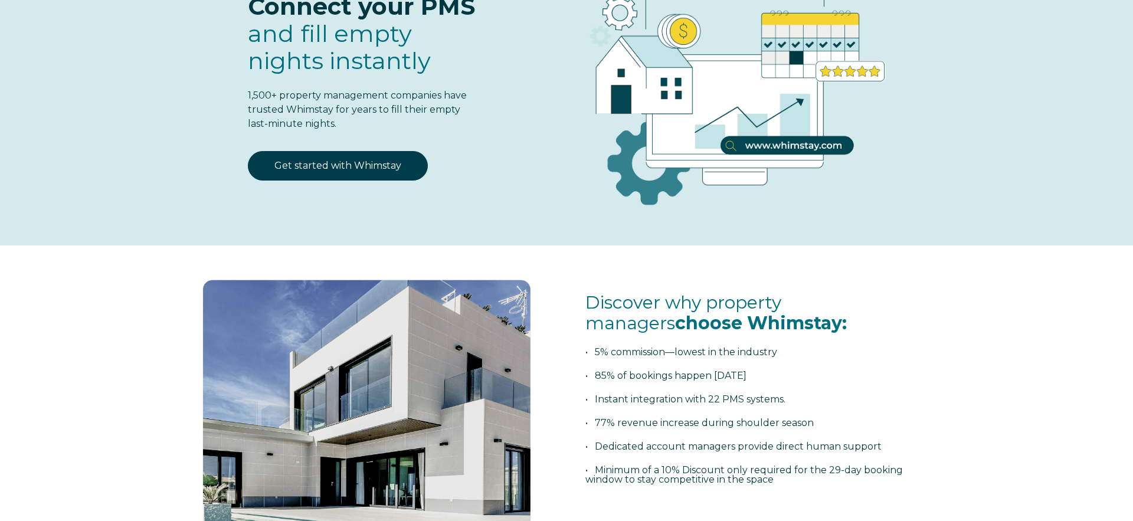
scroll to position [75, 0]
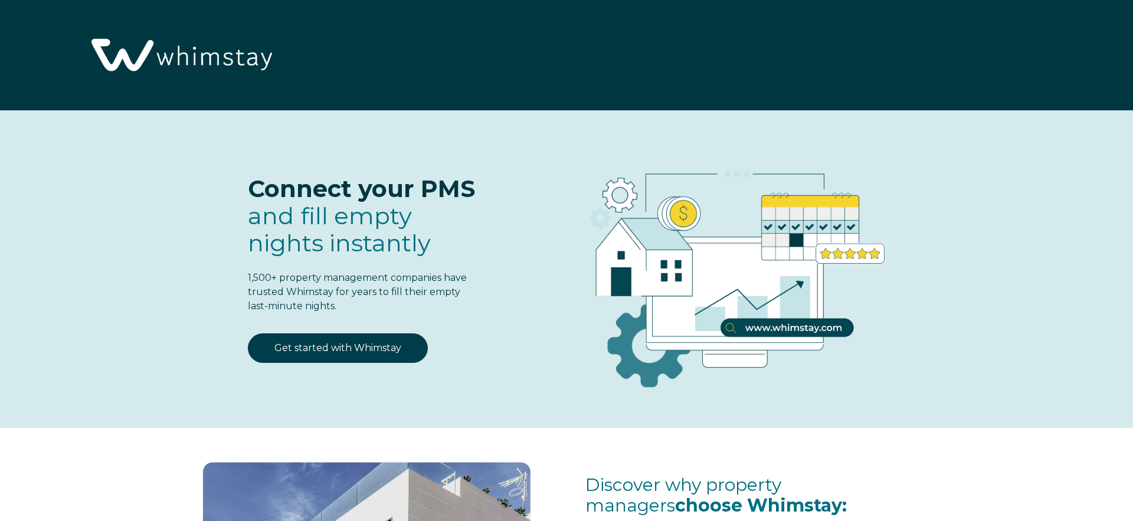
select select "MX"
select select "Standard"
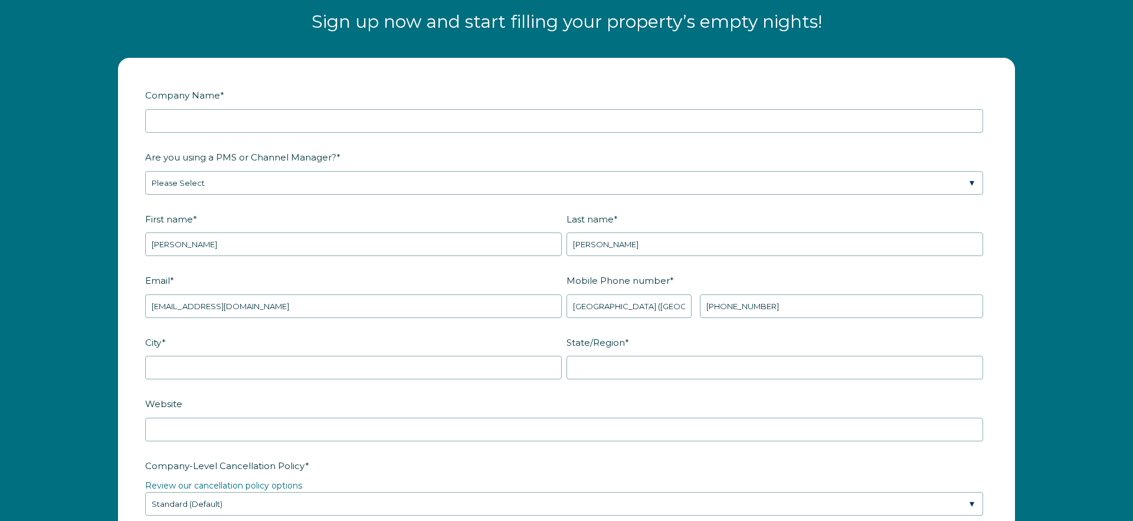
scroll to position [1537, 0]
